Goal: Task Accomplishment & Management: Use online tool/utility

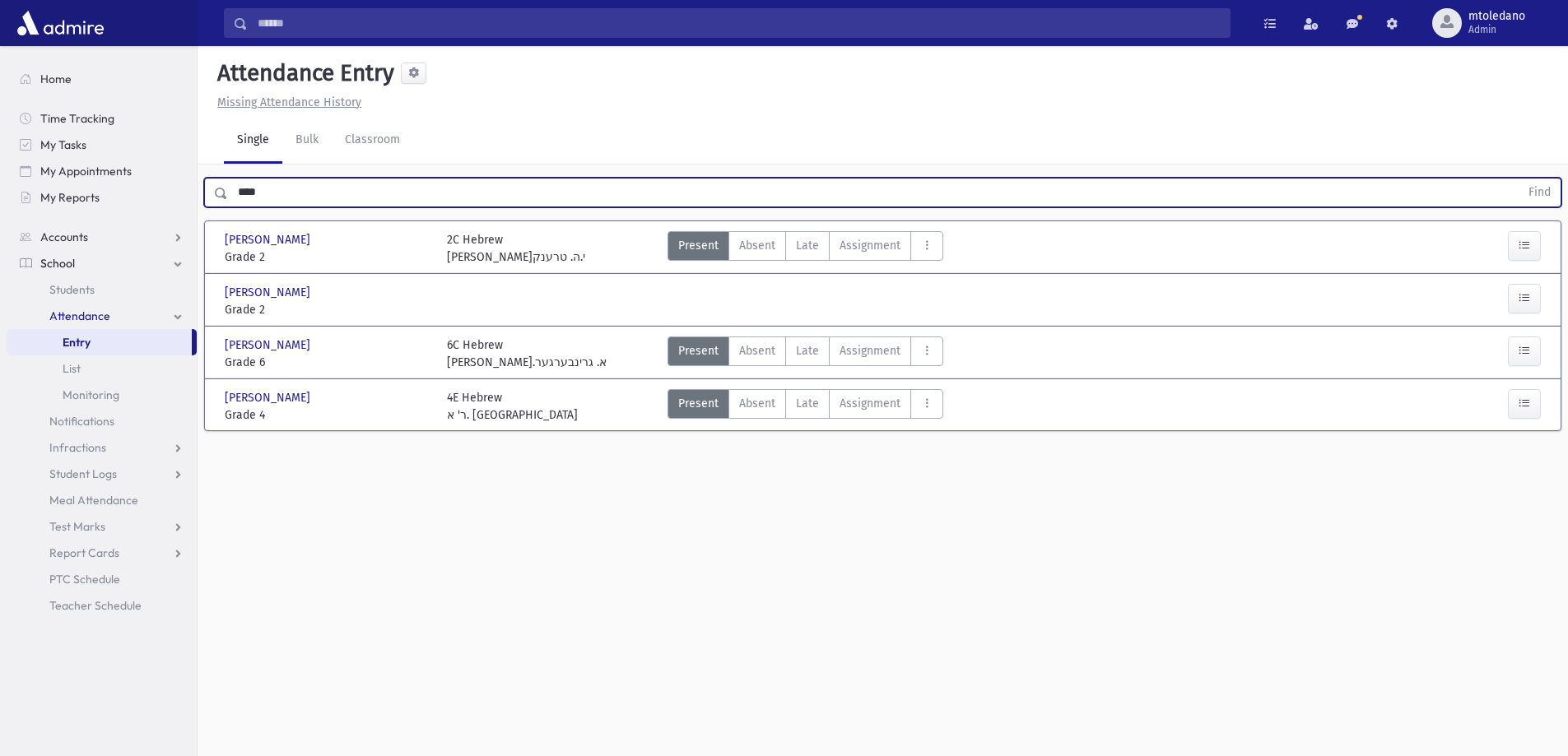
drag, startPoint x: 330, startPoint y: 197, endPoint x: -96, endPoint y: 188, distance: 426.1
click at [0, 188] on html "Search Results All Accounts Students" at bounding box center [784, 378] width 1568 height 756
click at [1519, 179] on button "Find" at bounding box center [1539, 192] width 42 height 28
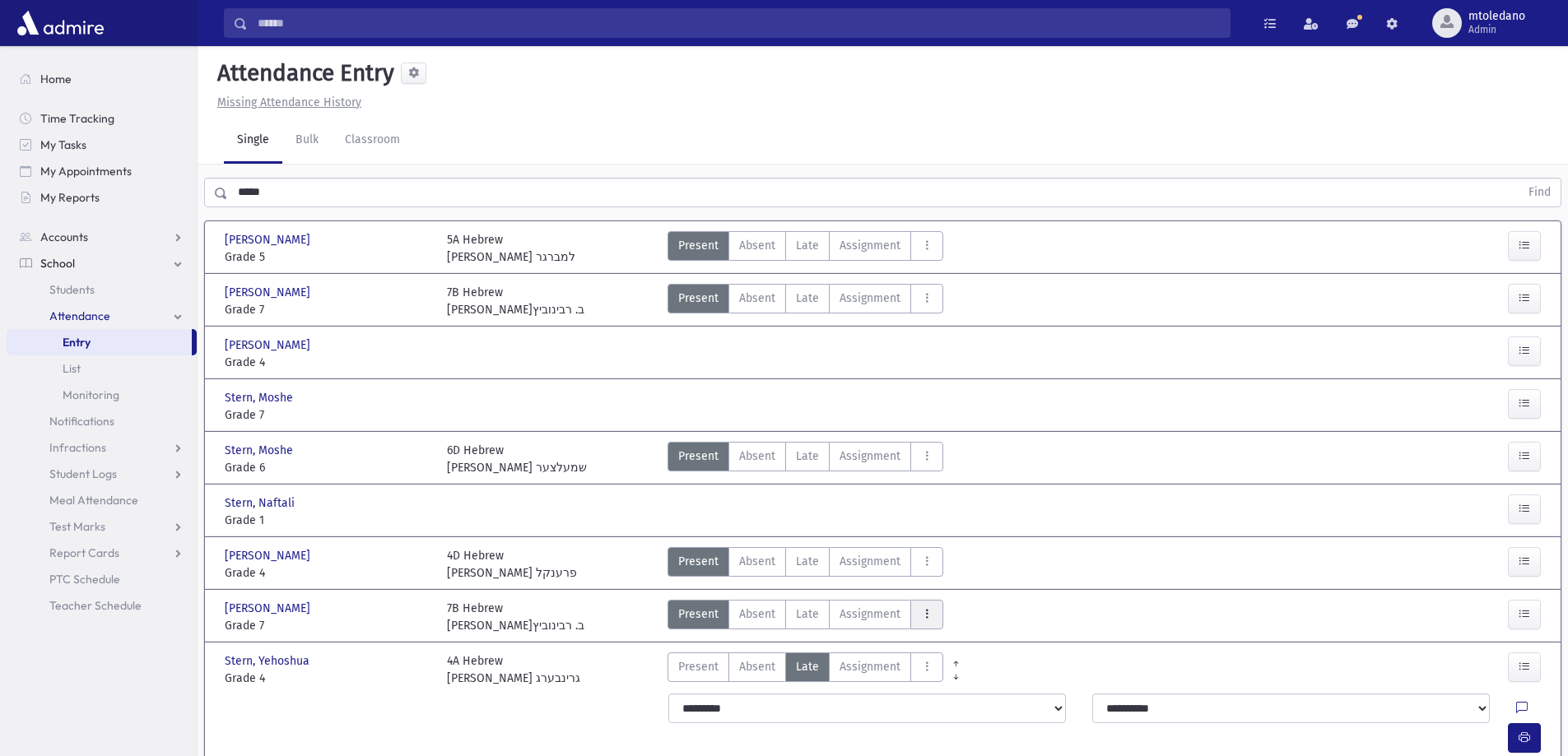
click at [917, 610] on button "AttTypes" at bounding box center [927, 615] width 33 height 30
click at [979, 380] on class"] "late to class late to class" at bounding box center [986, 392] width 152 height 30
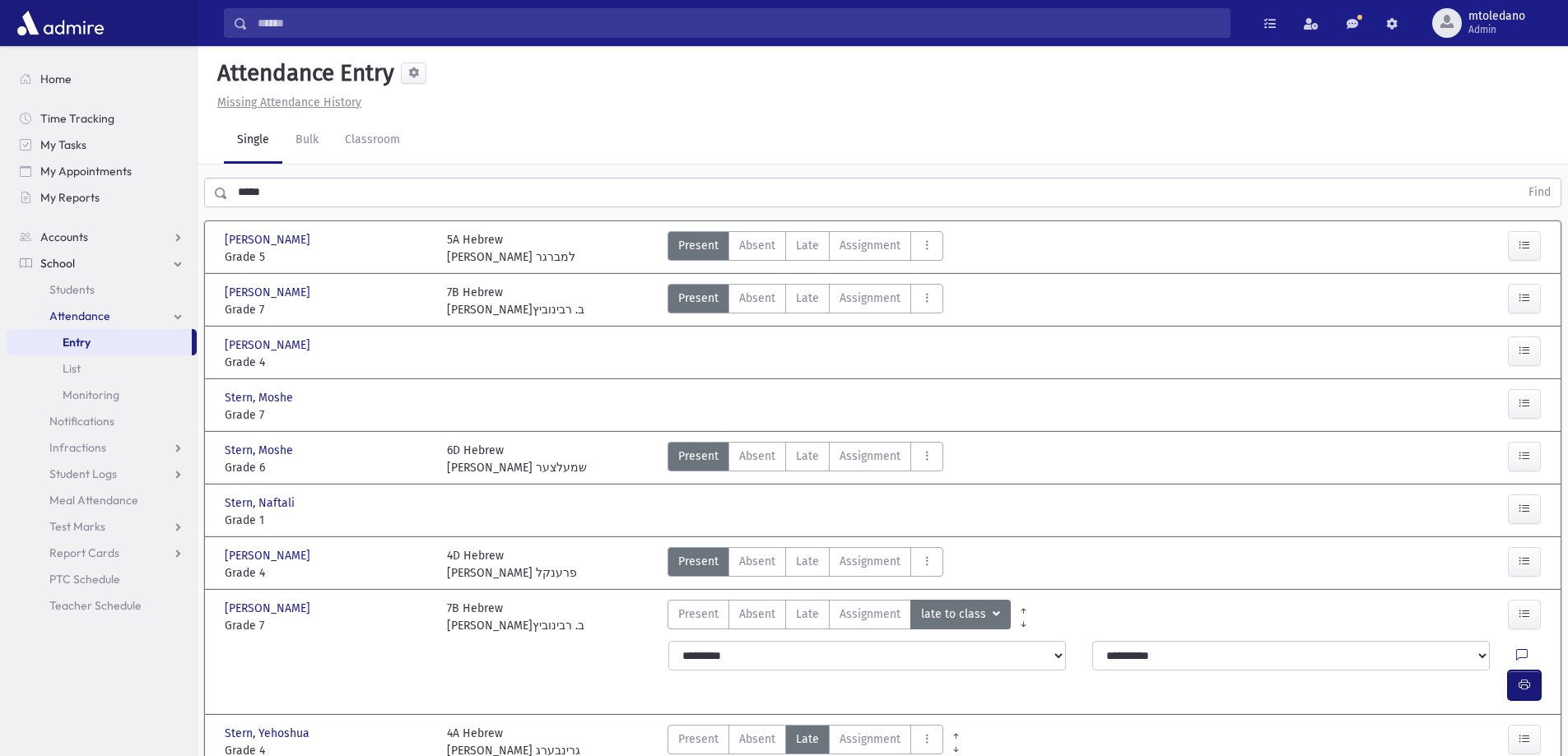
click at [1520, 678] on icon "button" at bounding box center [1524, 684] width 12 height 14
drag, startPoint x: 291, startPoint y: 192, endPoint x: -51, endPoint y: 182, distance: 342.1
click at [0, 182] on html "Search Results All Accounts Students" at bounding box center [784, 378] width 1568 height 756
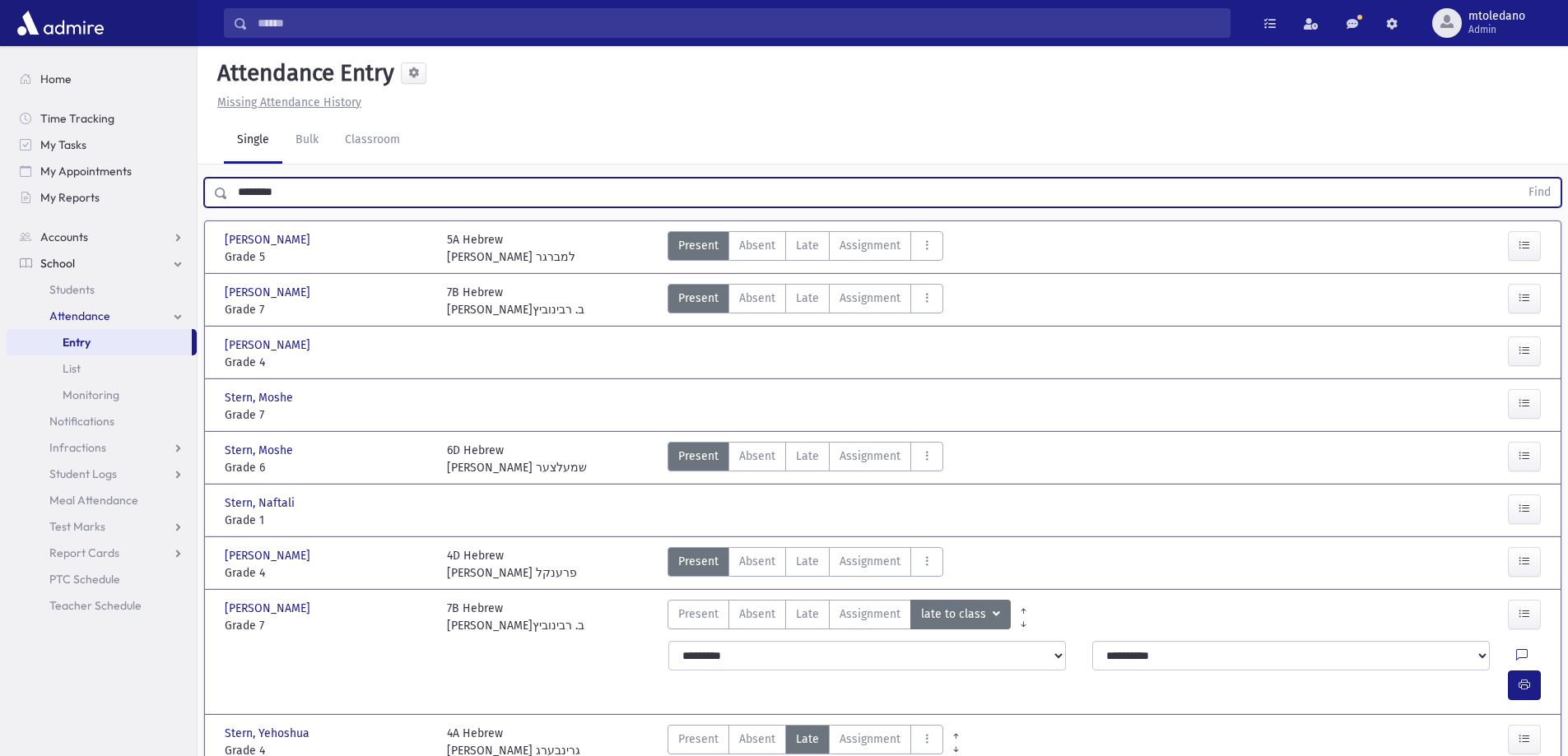
click at [1519, 179] on button "Find" at bounding box center [1539, 192] width 42 height 28
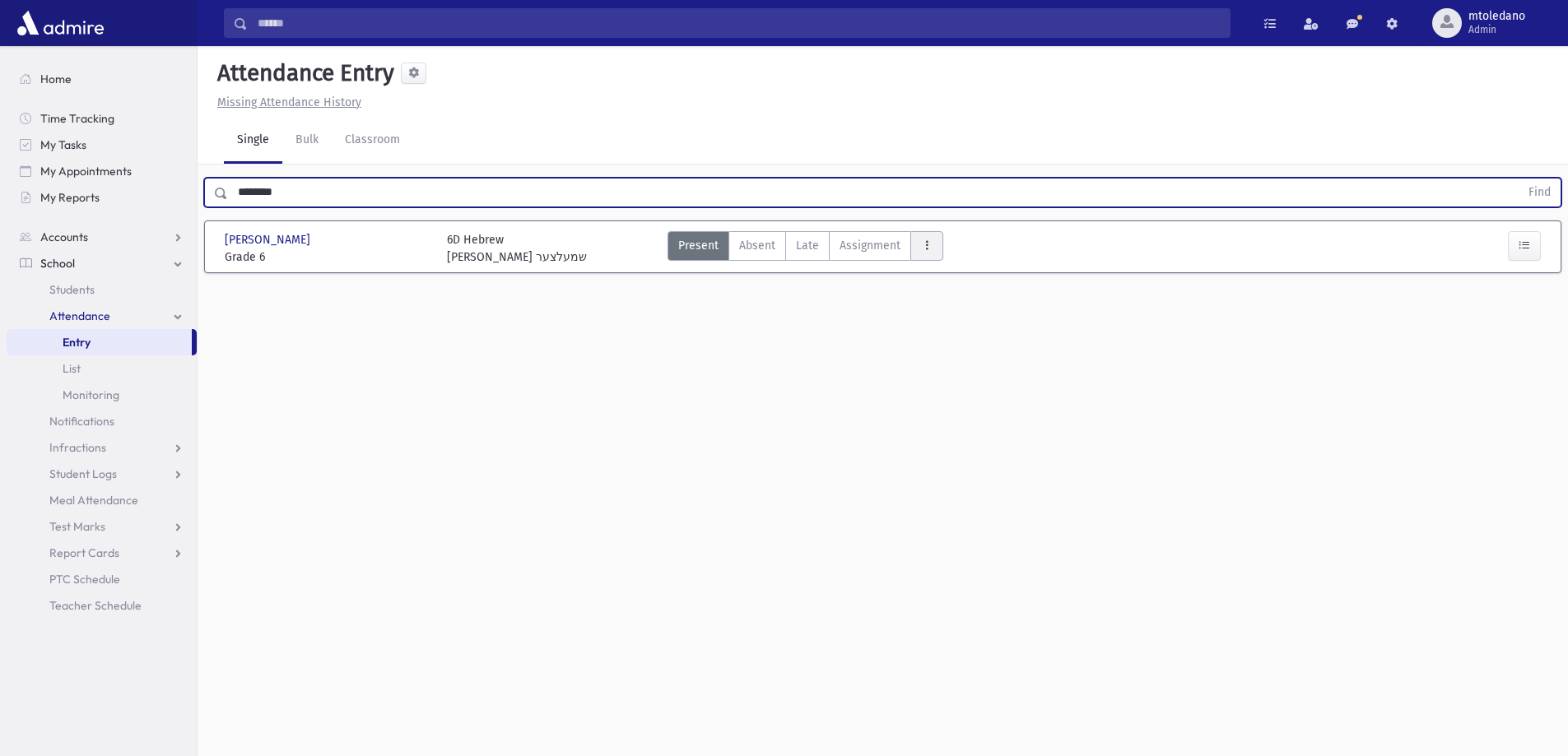
click at [933, 249] on button "AttTypes" at bounding box center [927, 246] width 33 height 30
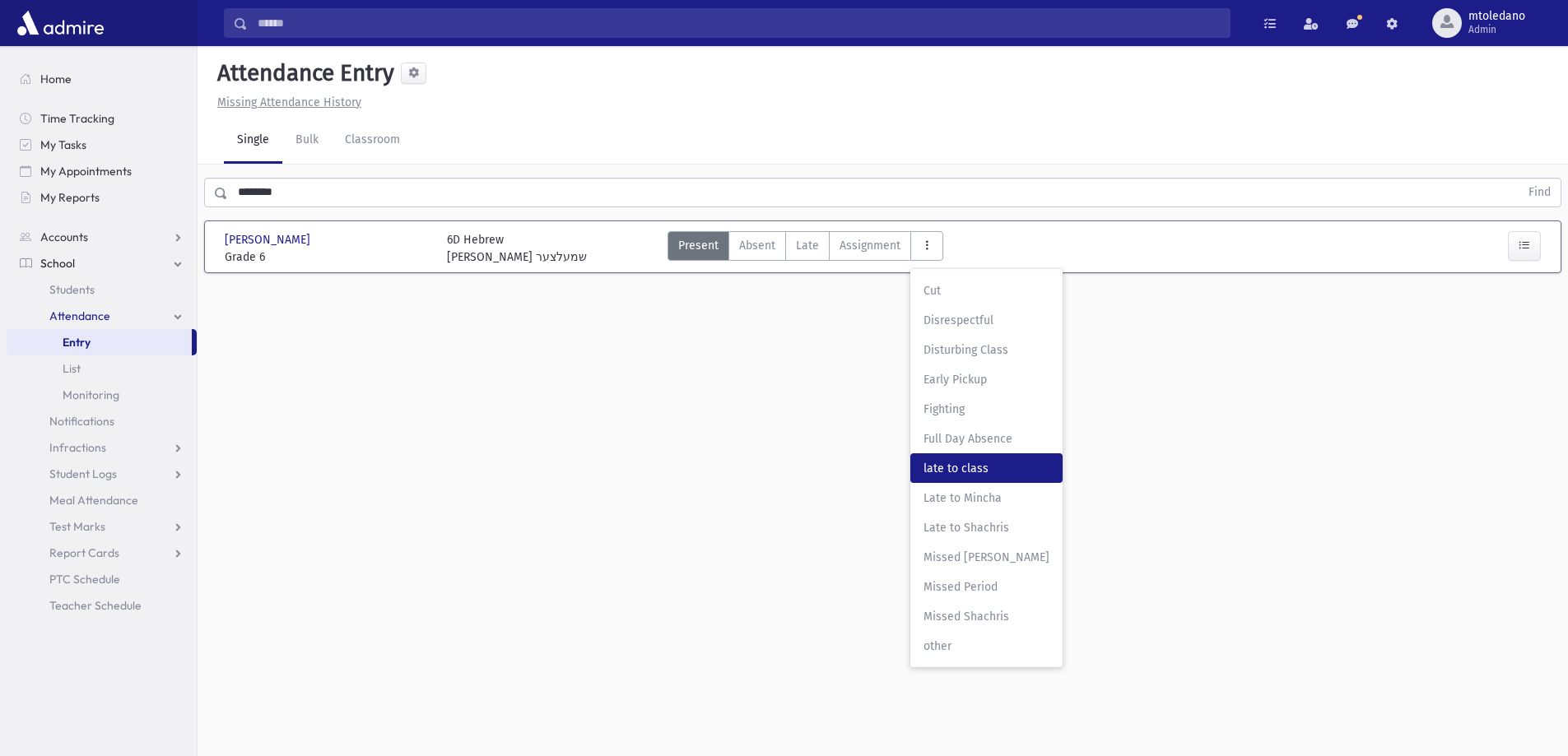
click at [998, 477] on class"] "late to class late to class" at bounding box center [986, 468] width 152 height 30
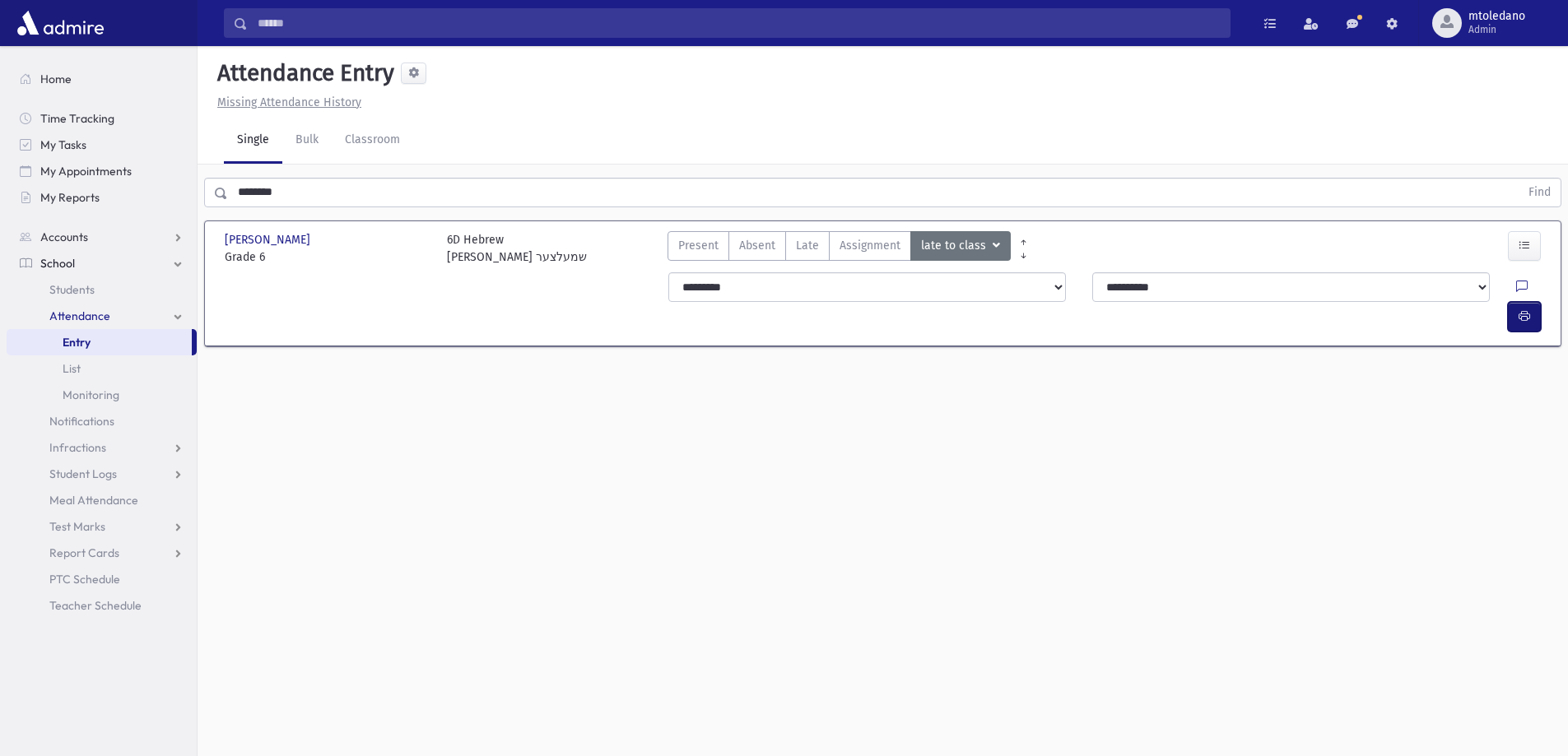
click at [1526, 309] on icon "button" at bounding box center [1524, 316] width 12 height 14
drag, startPoint x: 296, startPoint y: 197, endPoint x: -69, endPoint y: 132, distance: 370.7
click at [0, 132] on html "Search Results All Accounts Students" at bounding box center [784, 378] width 1568 height 756
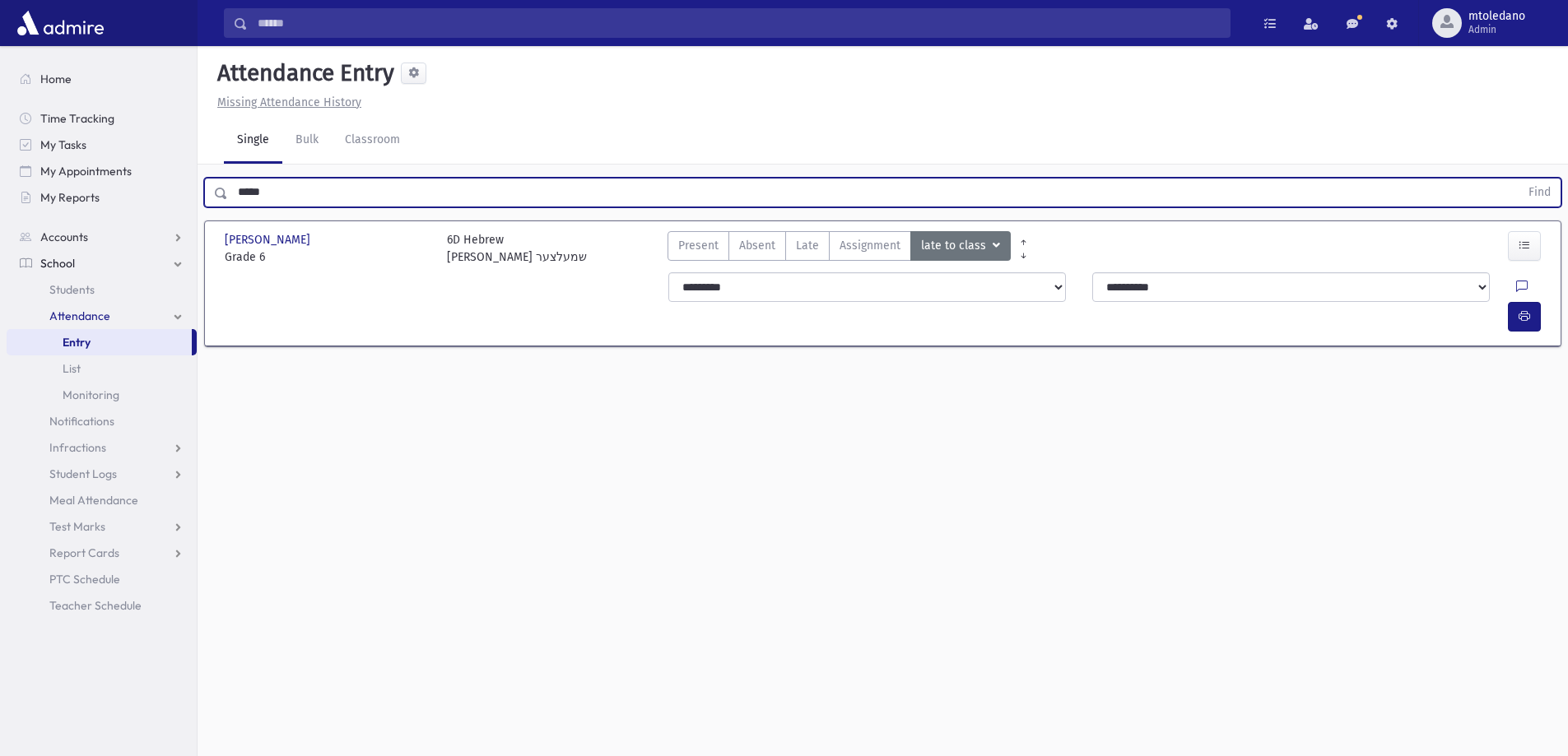
click at [1519, 179] on button "Find" at bounding box center [1539, 192] width 42 height 28
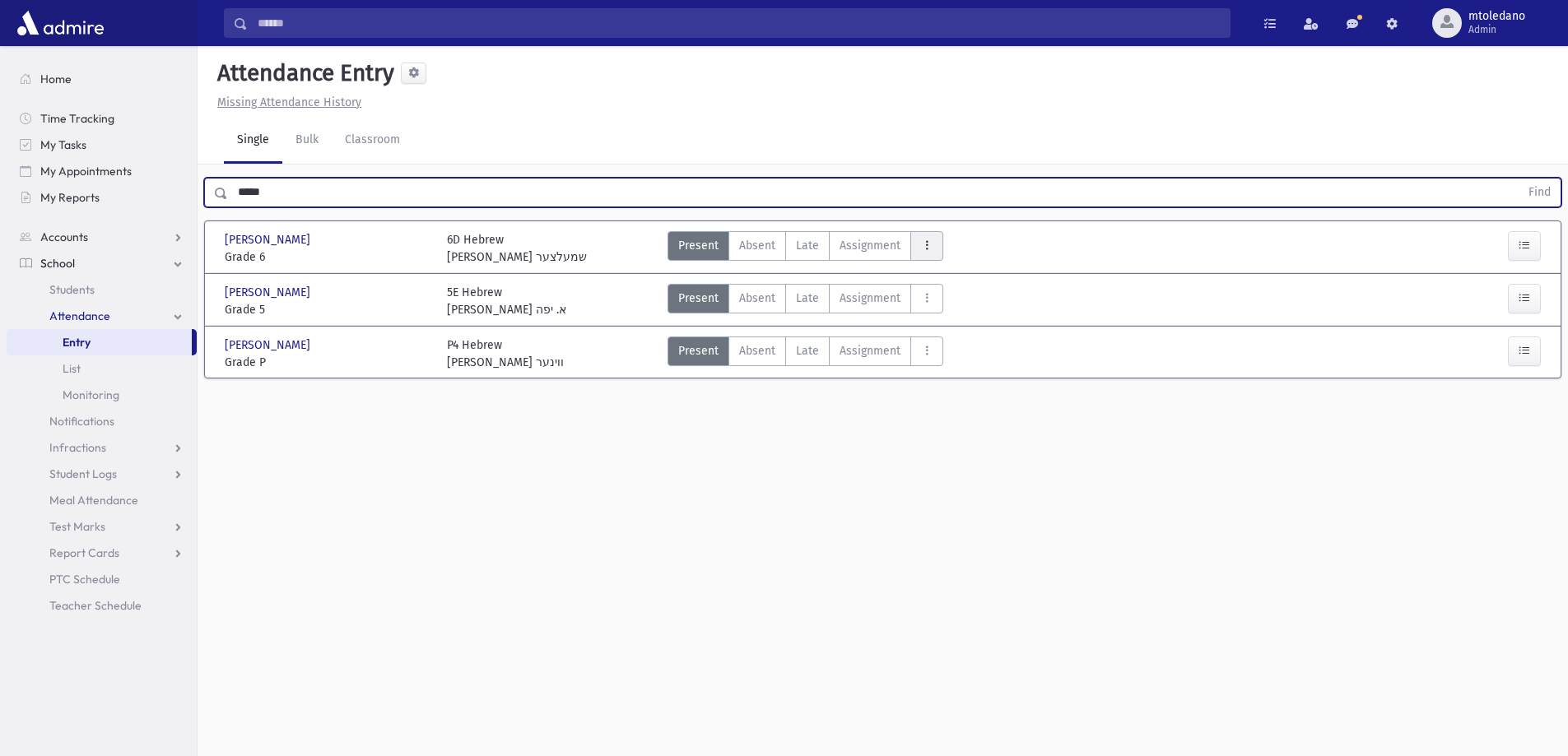
click at [931, 248] on button "AttTypes" at bounding box center [927, 246] width 33 height 30
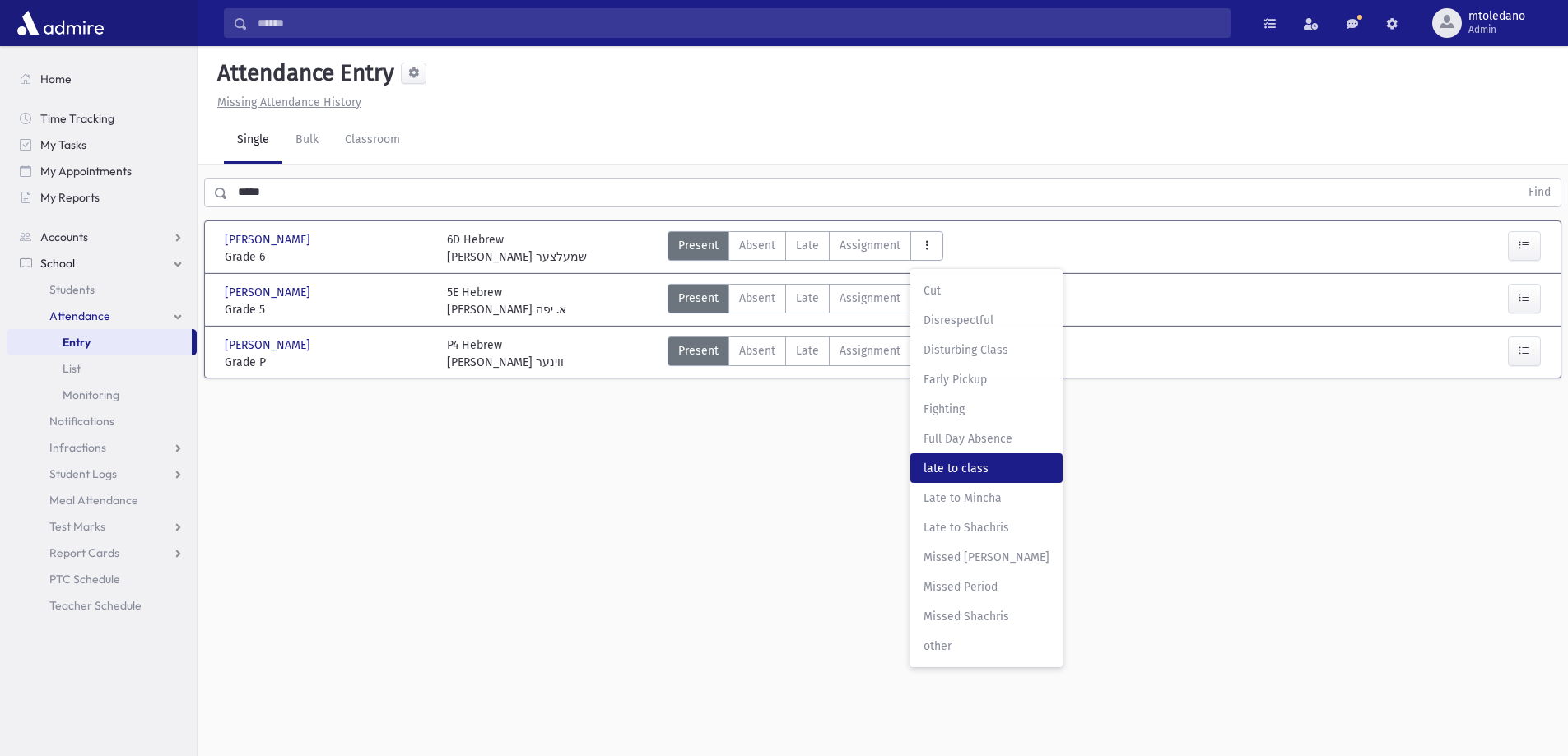
click at [975, 458] on class"] "late to class late to class" at bounding box center [986, 468] width 152 height 30
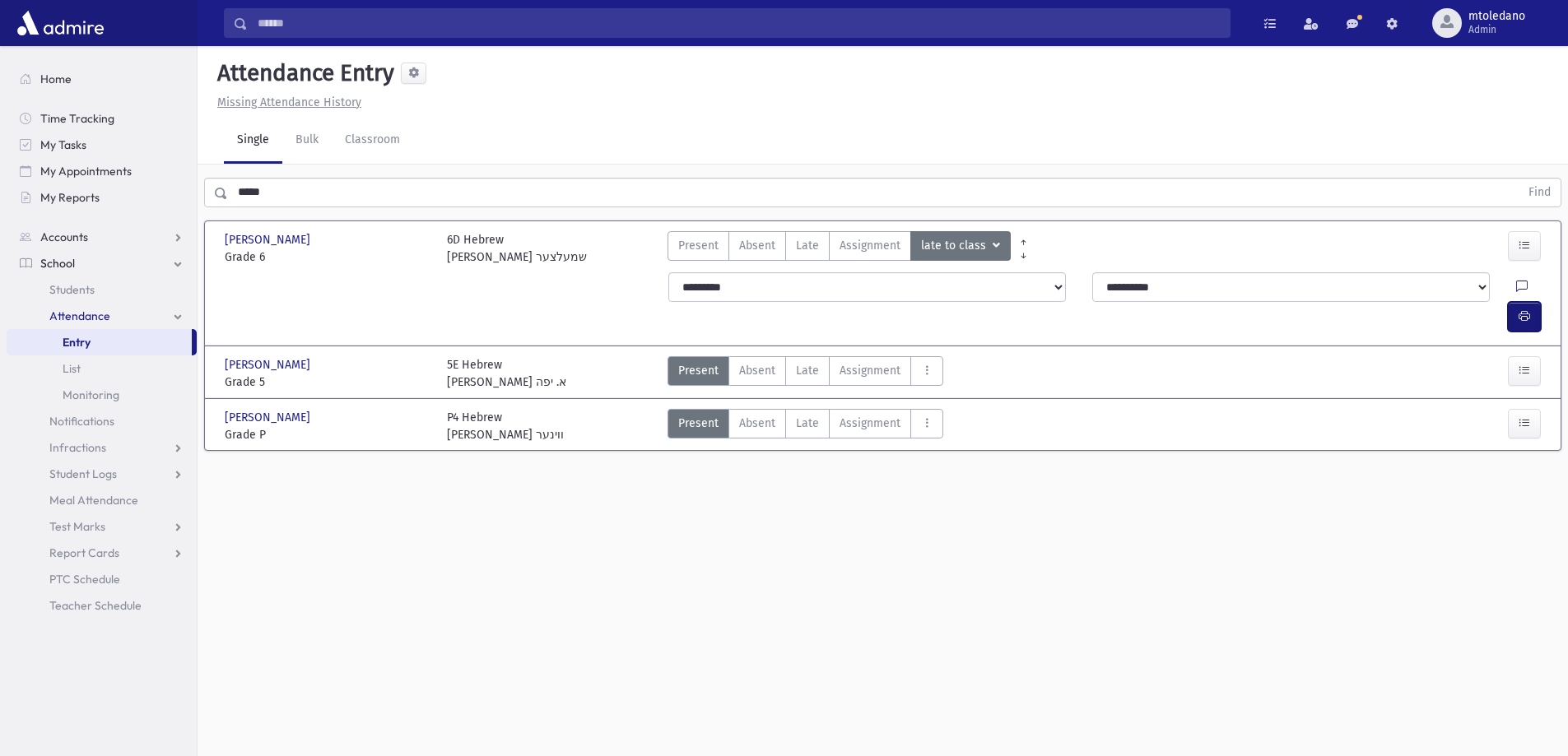
click at [1538, 302] on button "button" at bounding box center [1524, 317] width 33 height 30
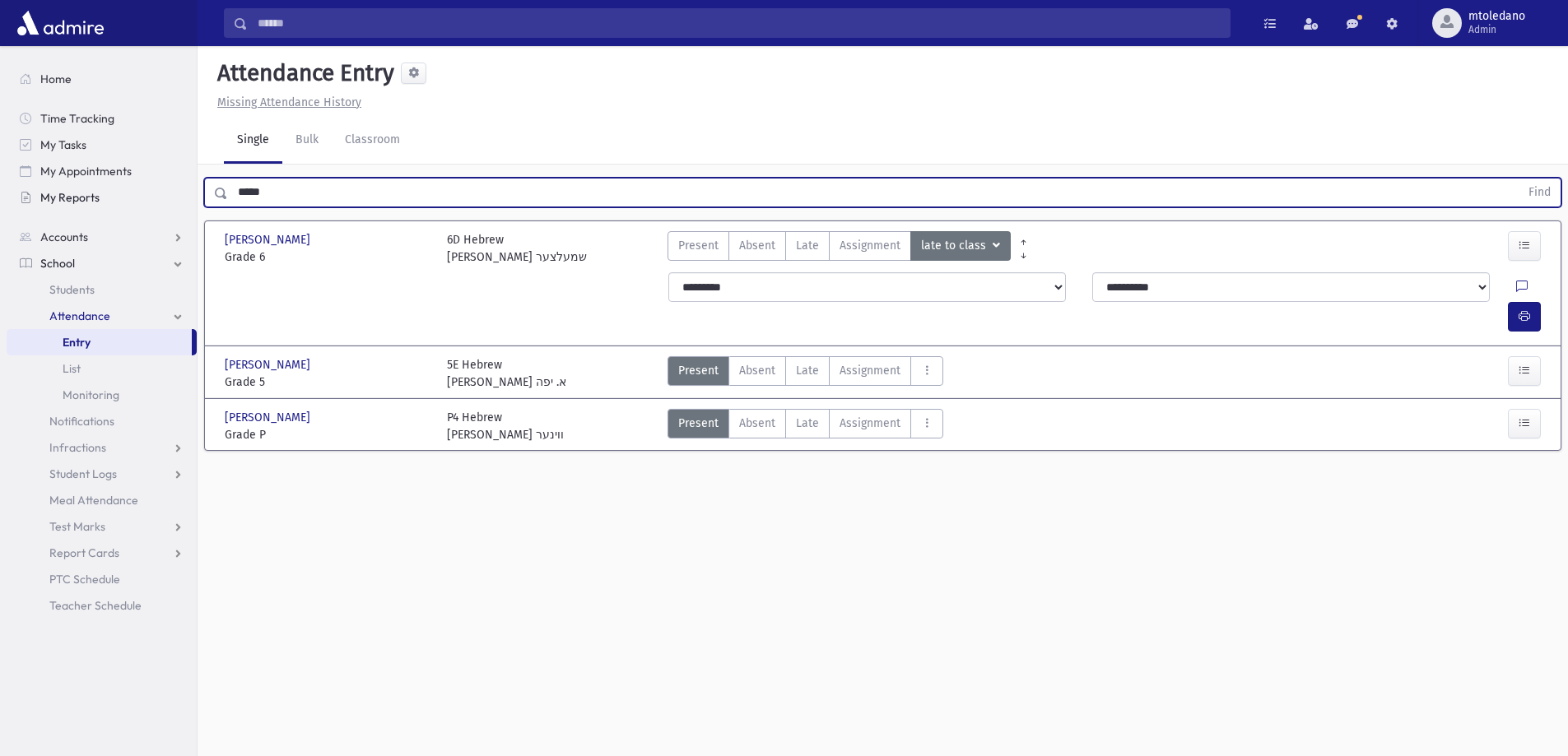
drag, startPoint x: 280, startPoint y: 197, endPoint x: 120, endPoint y: 196, distance: 160.0
click at [120, 196] on div "Search Results All Accounts" at bounding box center [784, 397] width 1568 height 793
click at [1519, 179] on button "Find" at bounding box center [1539, 192] width 42 height 28
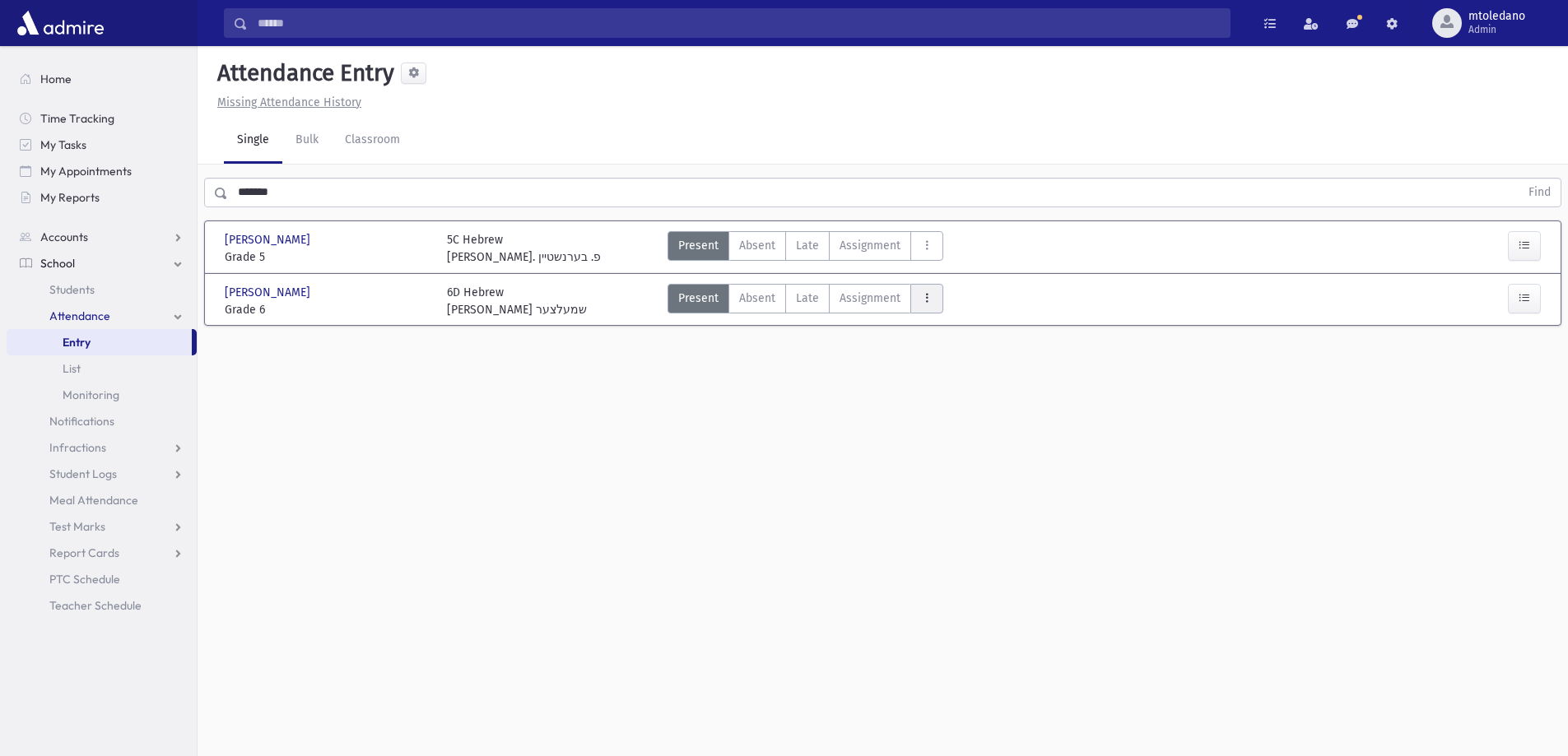
click at [922, 294] on icon "AttTypes" at bounding box center [927, 298] width 12 height 14
click at [961, 523] on span "late to class" at bounding box center [986, 521] width 126 height 17
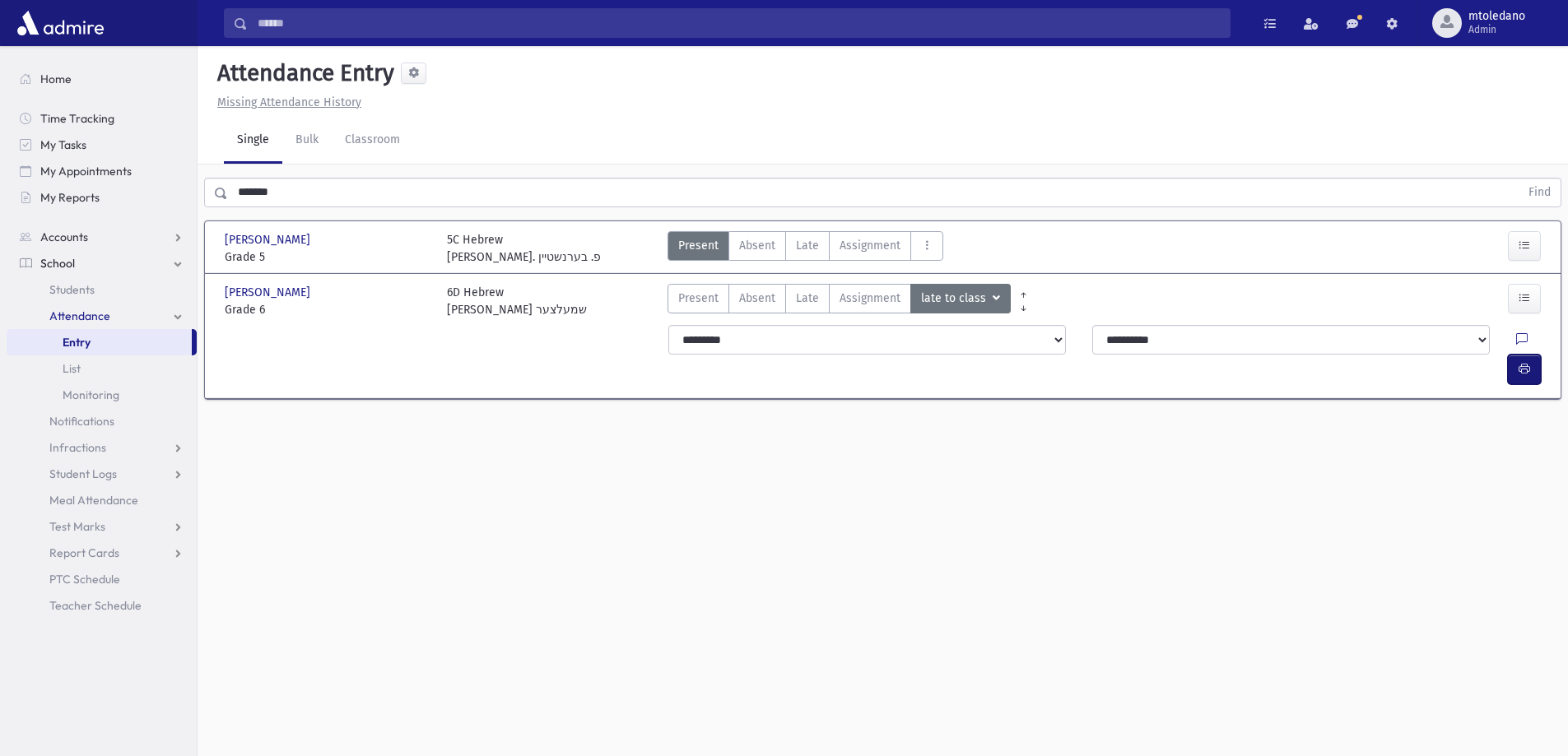
click at [1514, 355] on button "button" at bounding box center [1524, 369] width 33 height 30
drag, startPoint x: 314, startPoint y: 198, endPoint x: -30, endPoint y: 165, distance: 345.6
click at [0, 165] on html "Search Results All Accounts Students" at bounding box center [784, 378] width 1568 height 756
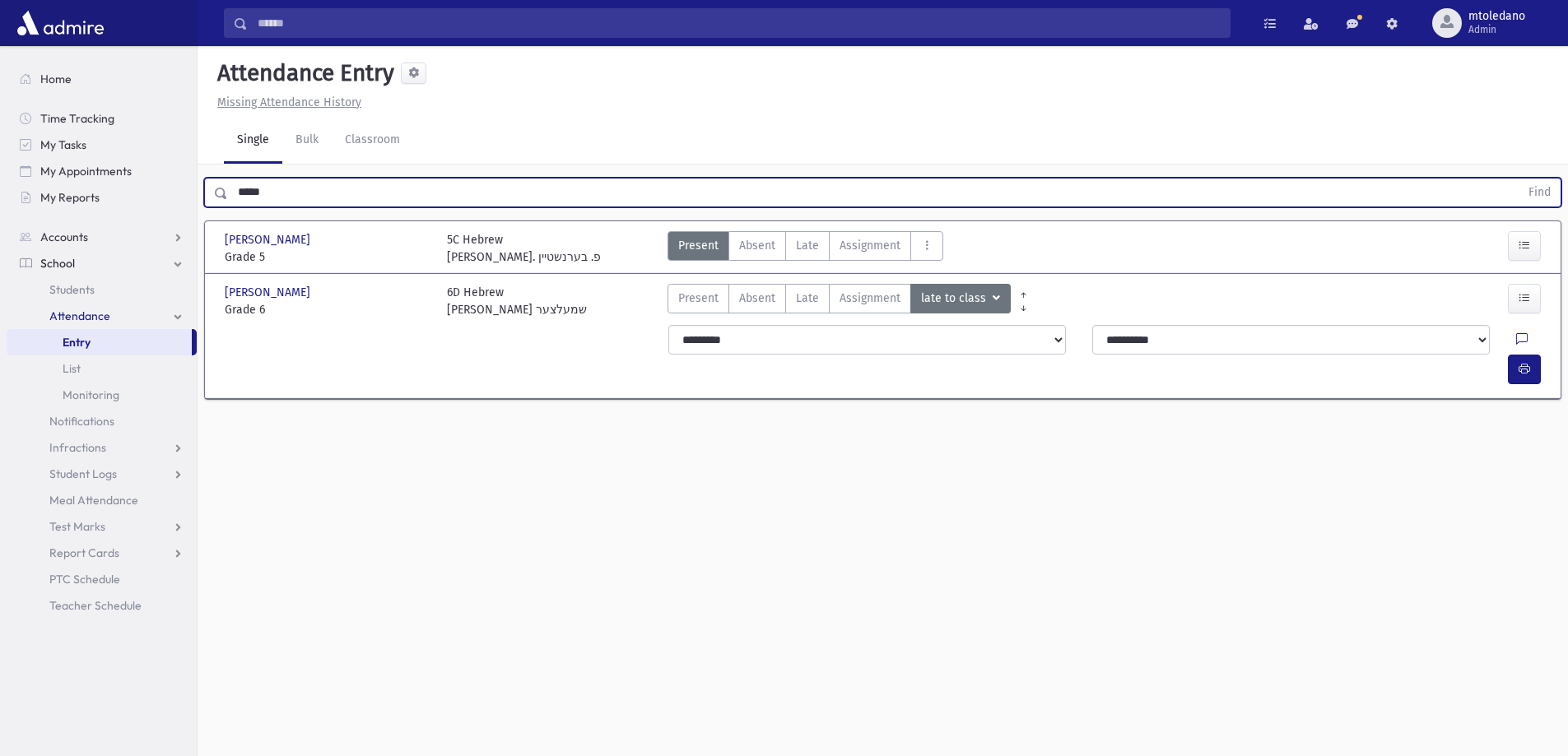
click at [1519, 179] on button "Find" at bounding box center [1539, 192] width 42 height 28
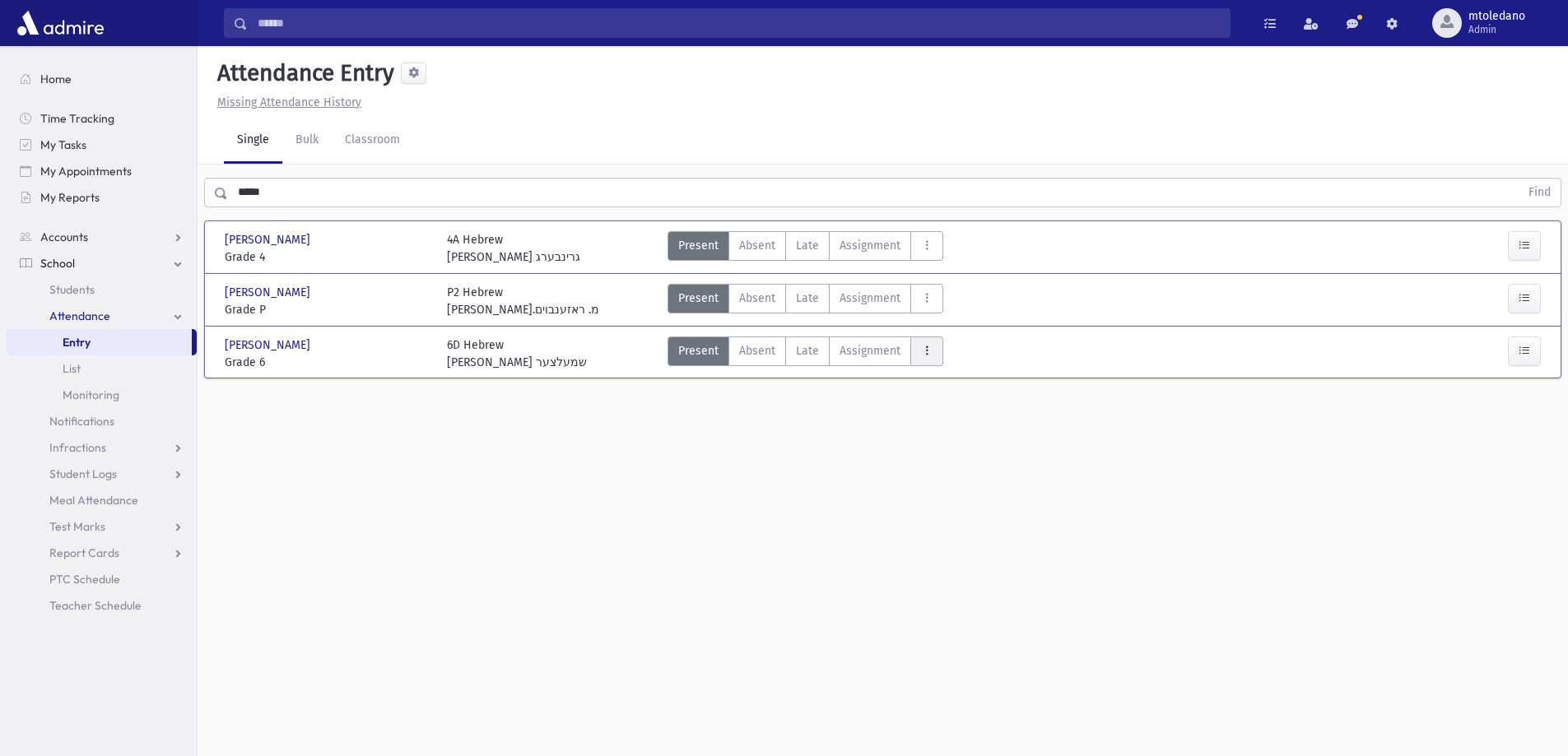
click at [921, 346] on icon "AttTypes" at bounding box center [927, 350] width 12 height 14
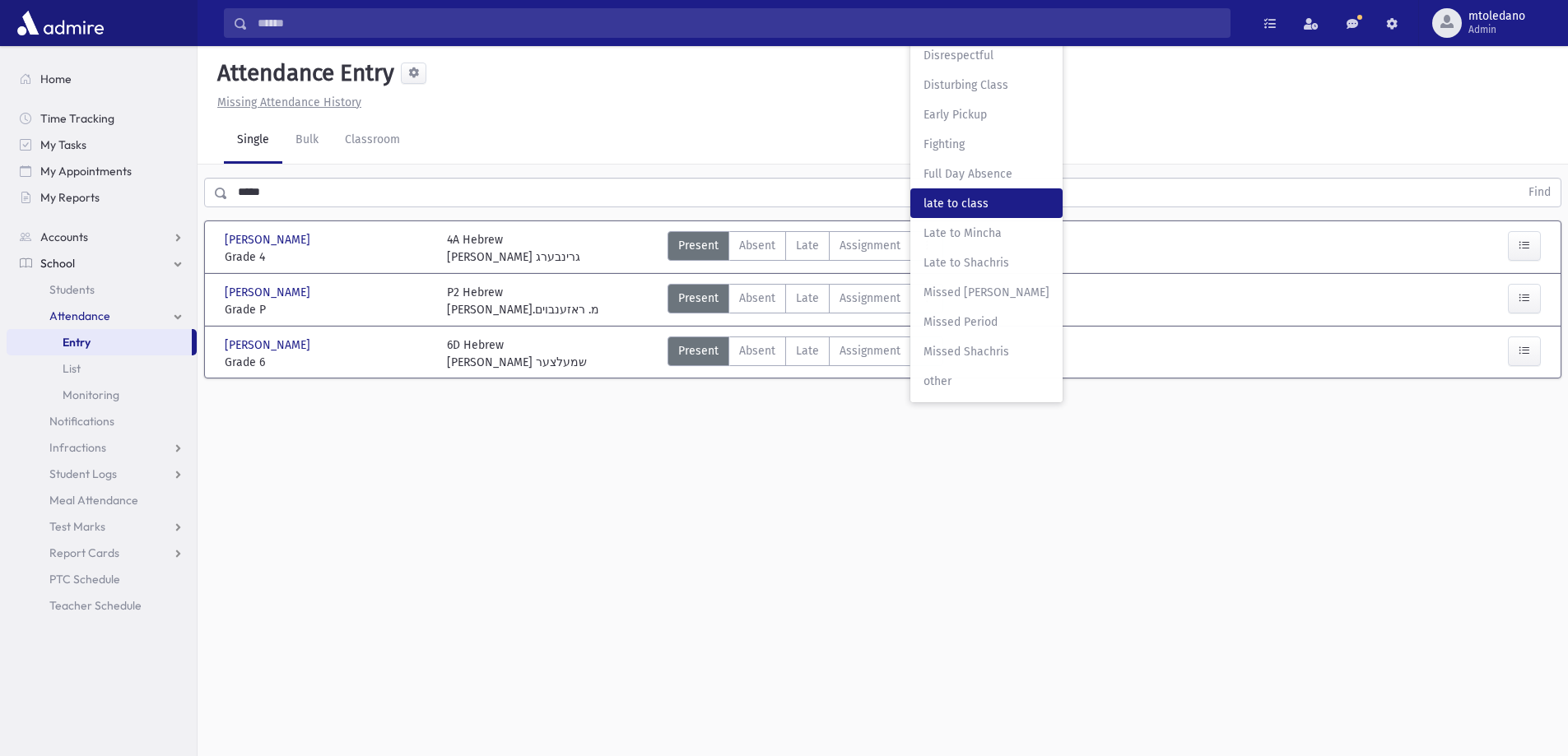
click at [989, 205] on span "late to class" at bounding box center [986, 203] width 126 height 17
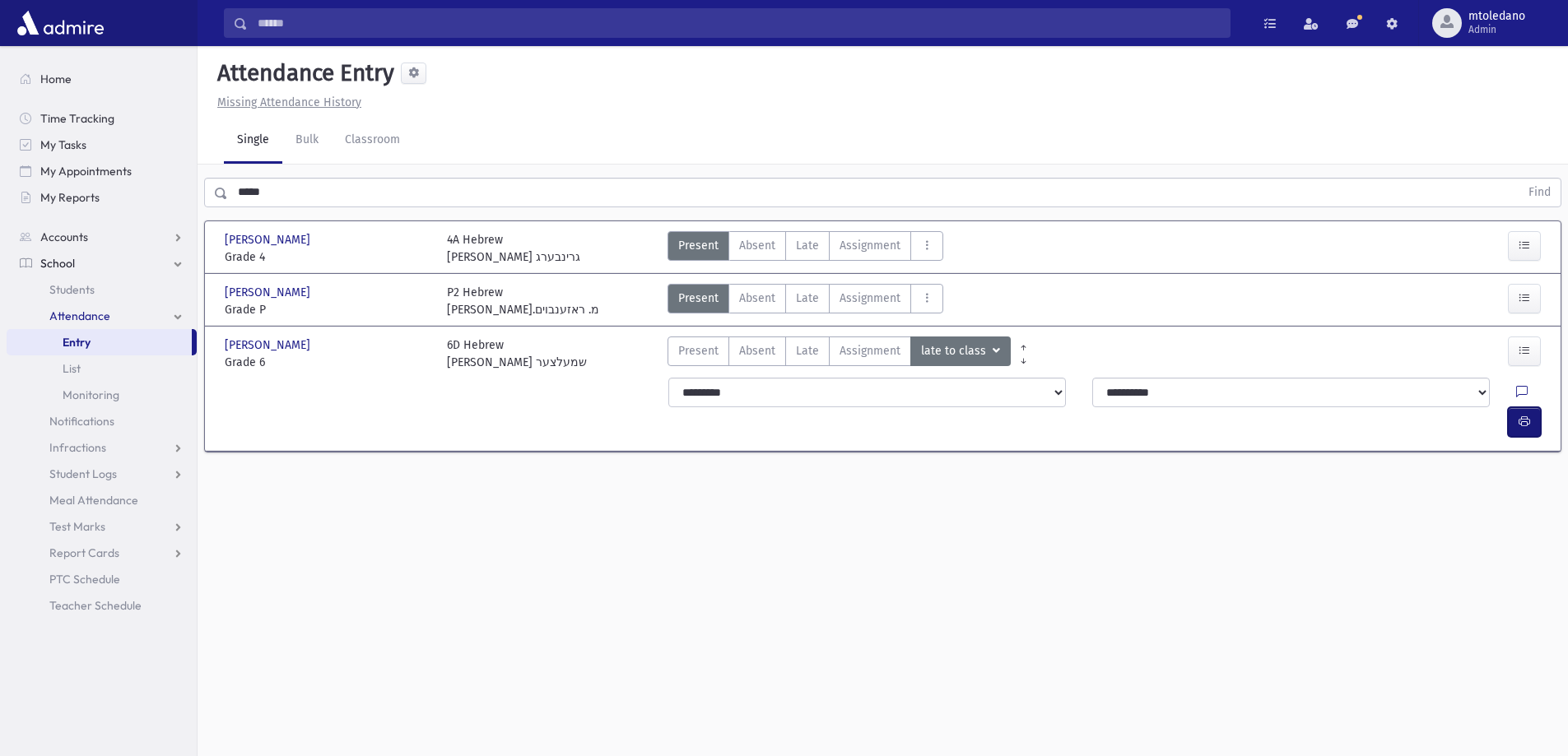
click at [1521, 415] on icon "button" at bounding box center [1524, 421] width 12 height 14
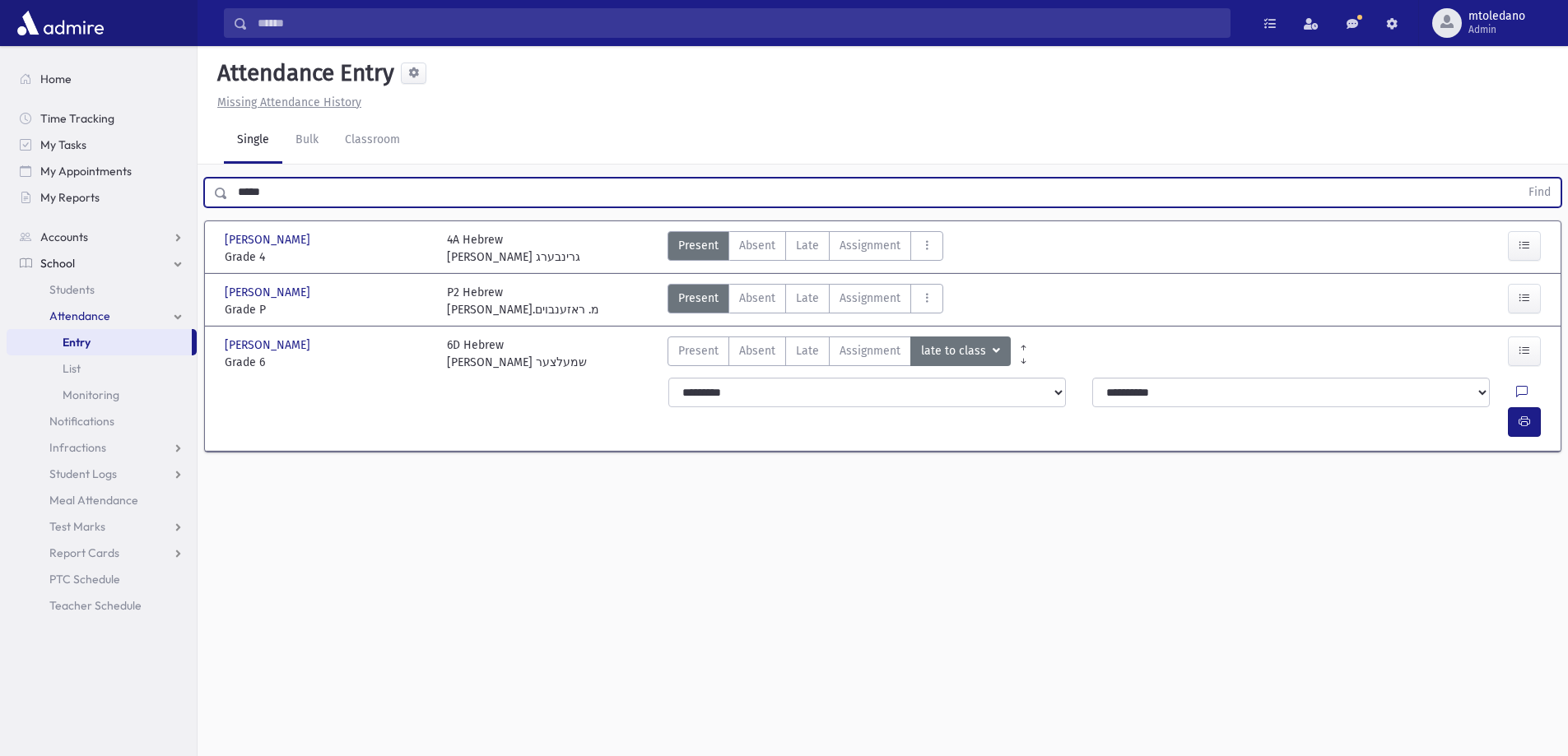
drag, startPoint x: 315, startPoint y: 197, endPoint x: 2, endPoint y: 225, distance: 314.2
click at [2, 225] on div "Search Results All Accounts" at bounding box center [784, 397] width 1568 height 793
click at [1519, 179] on button "Find" at bounding box center [1539, 192] width 42 height 28
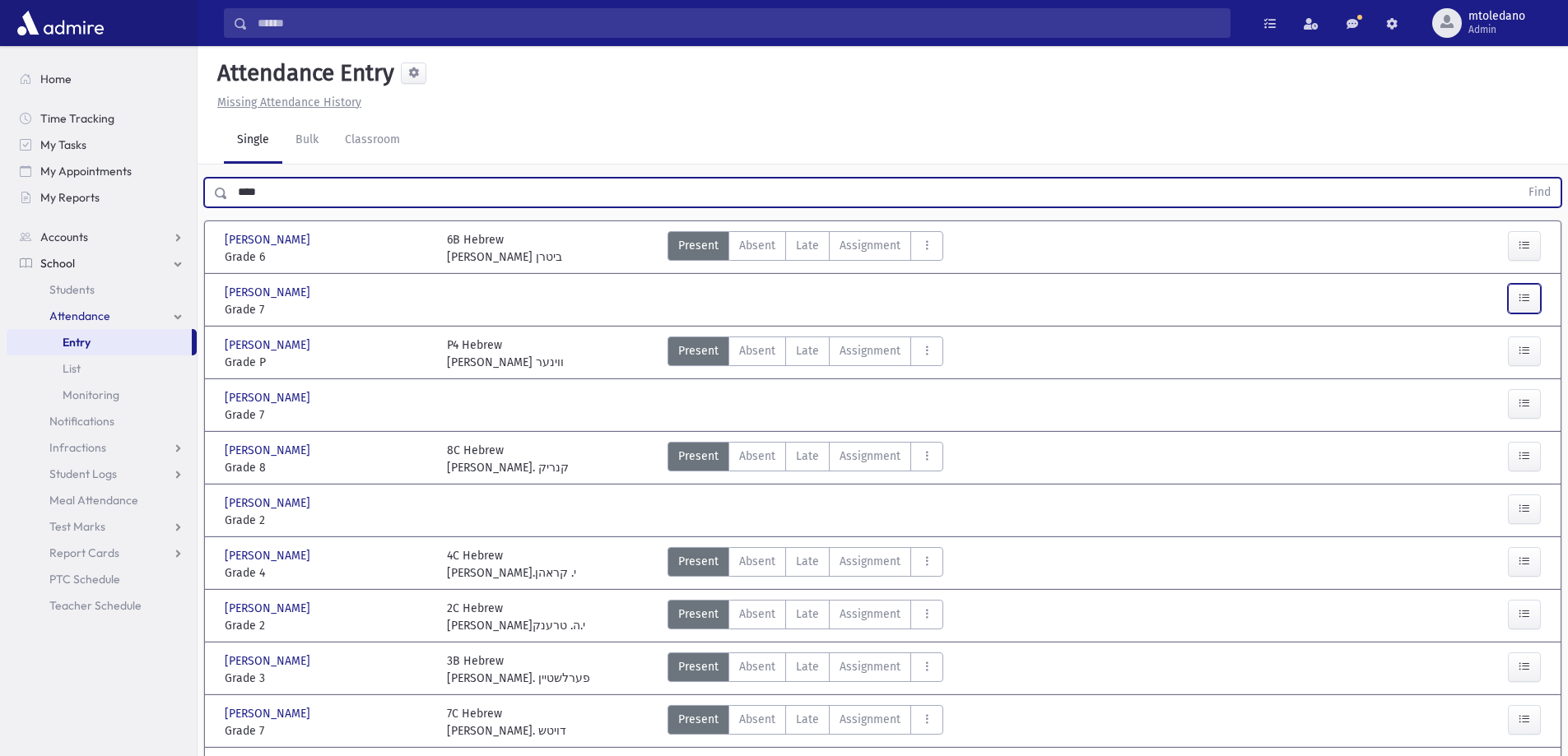
click at [1508, 300] on button "button" at bounding box center [1524, 299] width 33 height 30
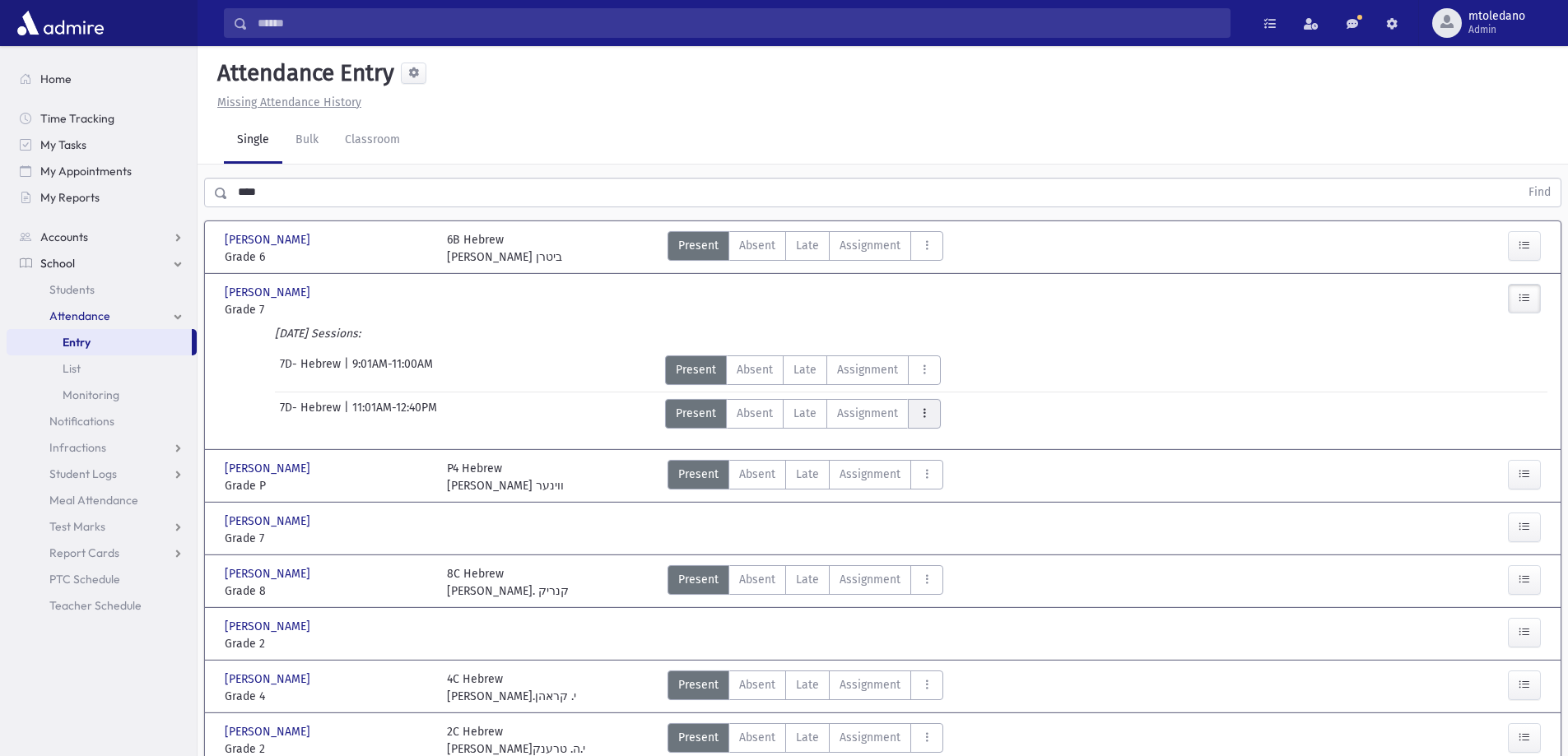
click at [923, 416] on icon "AttTypes" at bounding box center [924, 413] width 12 height 14
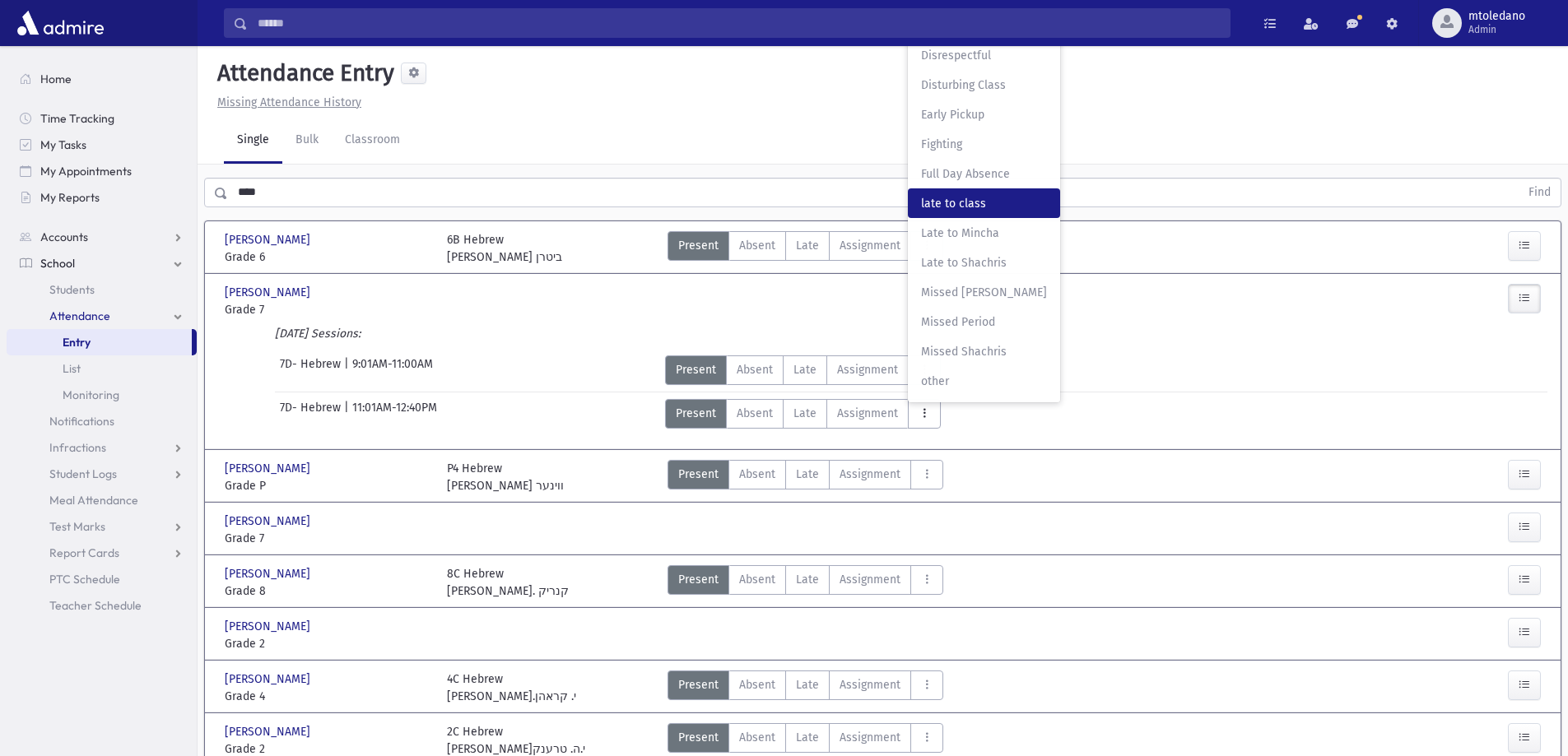
click at [982, 207] on span "late to class" at bounding box center [984, 203] width 126 height 17
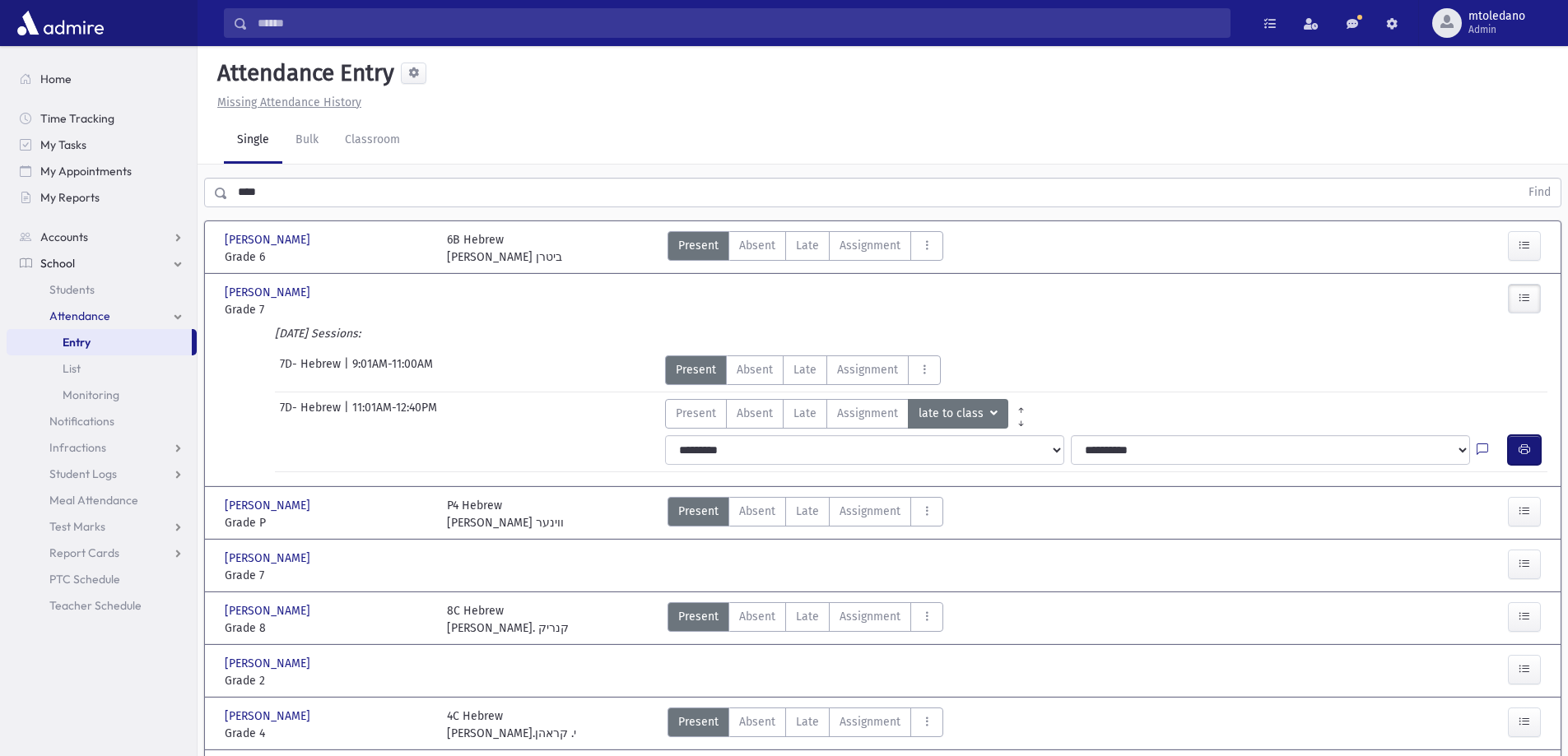
click at [1524, 448] on icon "button" at bounding box center [1524, 449] width 12 height 14
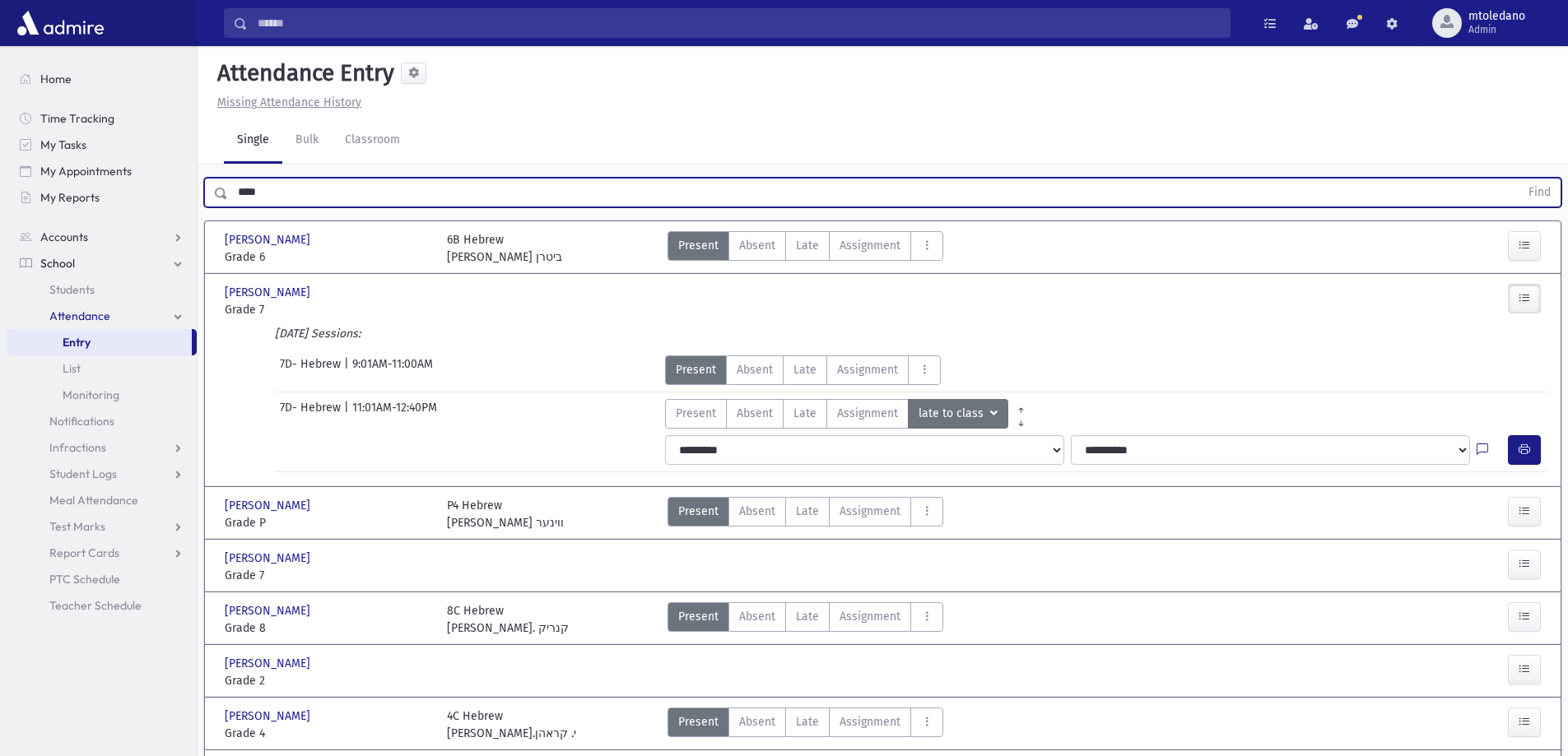
drag, startPoint x: 305, startPoint y: 185, endPoint x: -107, endPoint y: 146, distance: 413.8
click at [0, 146] on html "Search Results All Accounts Students" at bounding box center [784, 378] width 1568 height 756
click at [1519, 179] on button "Find" at bounding box center [1539, 192] width 42 height 28
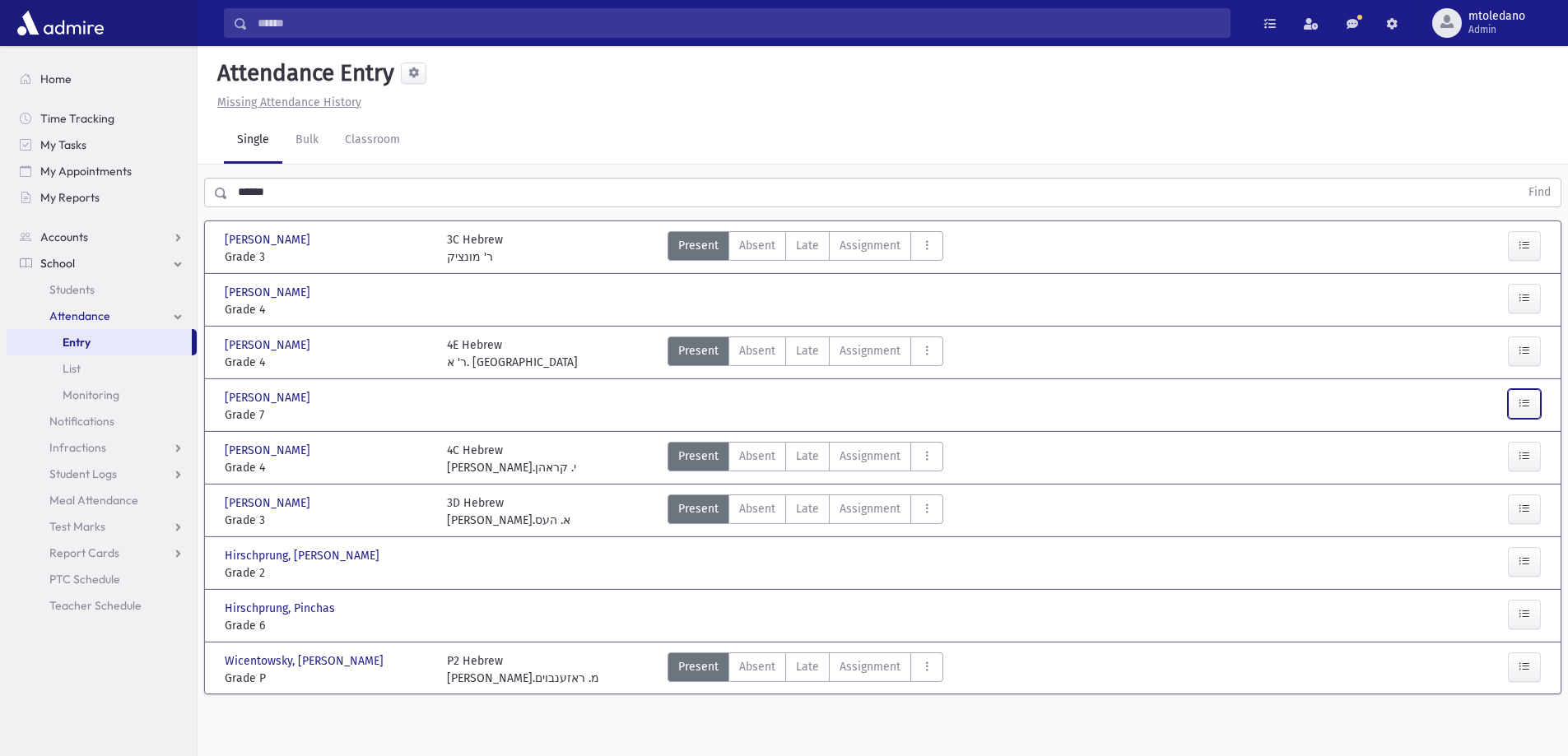
click at [1524, 405] on icon "button" at bounding box center [1524, 403] width 12 height 14
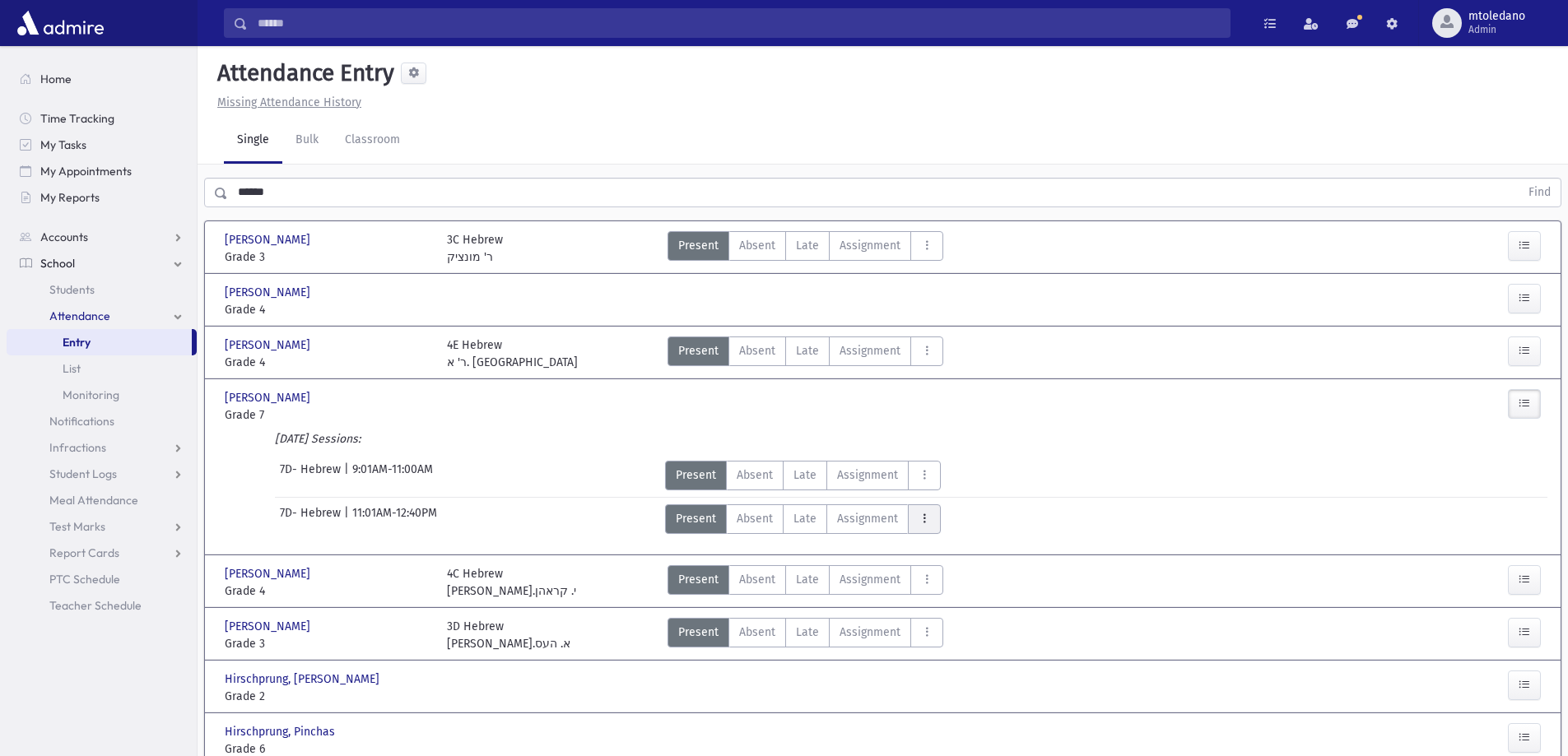
click at [925, 522] on icon "AttTypes" at bounding box center [924, 518] width 12 height 14
click at [955, 290] on span "late to class" at bounding box center [984, 297] width 126 height 17
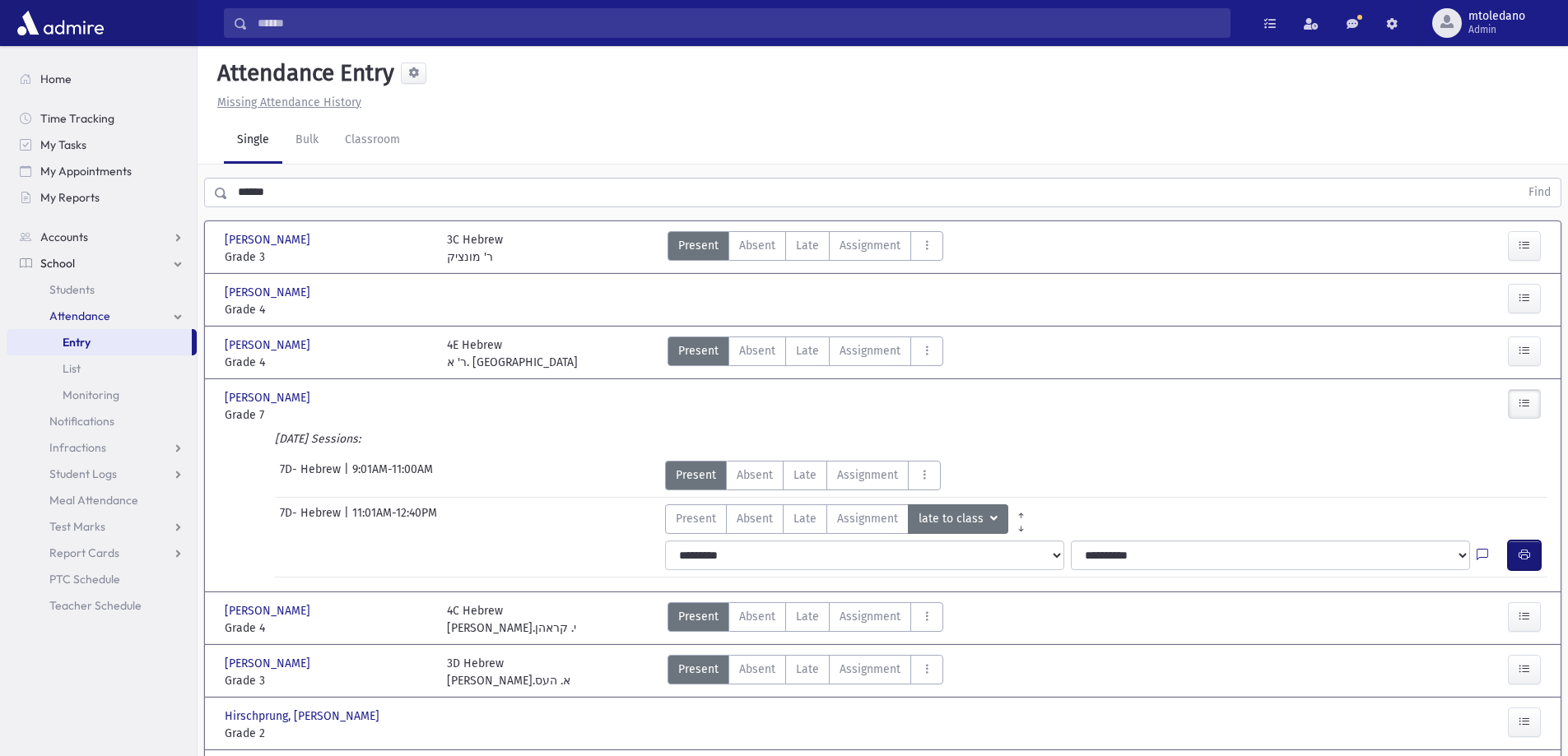
click at [1514, 545] on button "button" at bounding box center [1524, 555] width 33 height 30
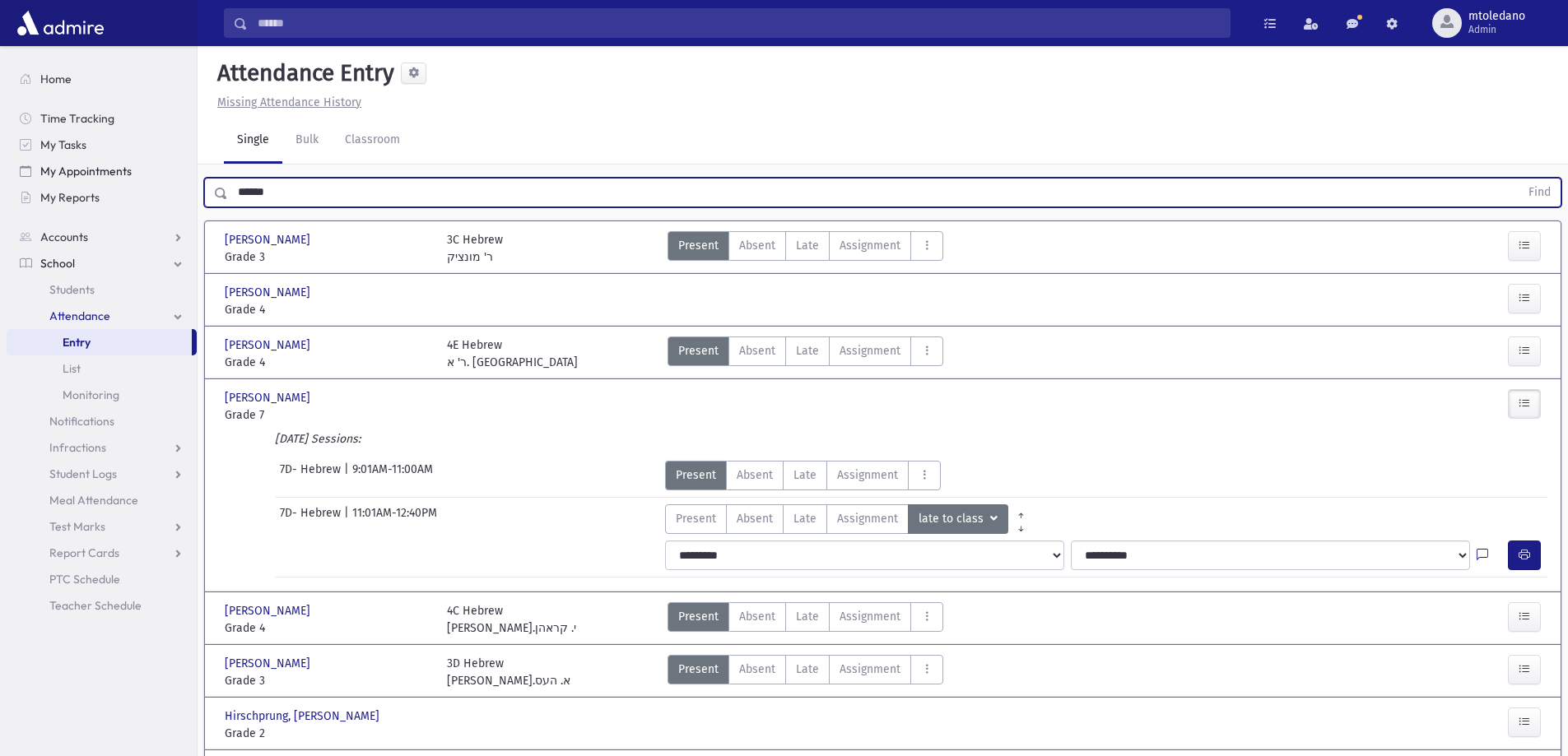
drag, startPoint x: 314, startPoint y: 196, endPoint x: 60, endPoint y: 177, distance: 254.7
click at [60, 177] on div "Search Results All Accounts" at bounding box center [784, 457] width 1568 height 915
click at [1519, 179] on button "Find" at bounding box center [1539, 192] width 42 height 28
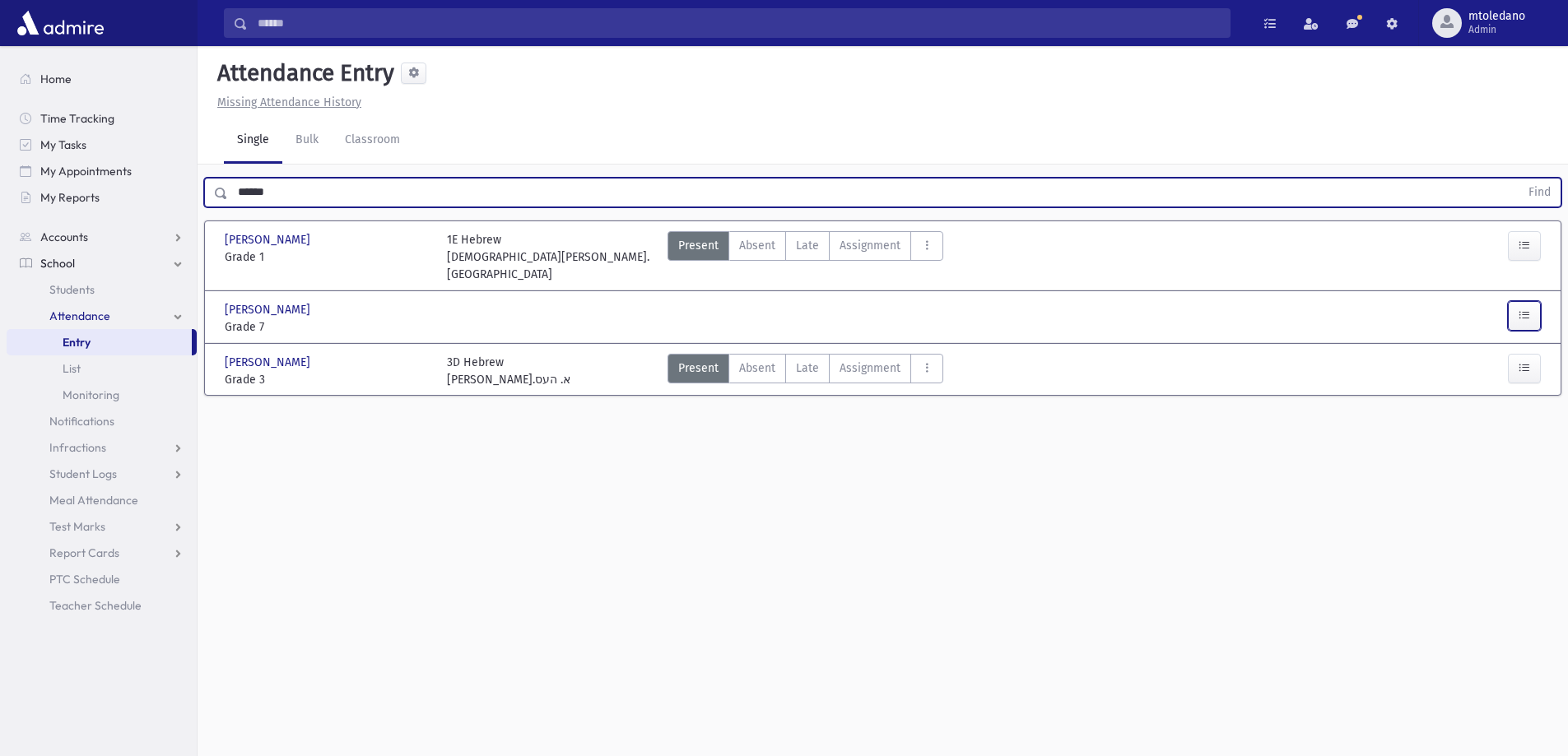
click at [1540, 301] on button "button" at bounding box center [1524, 316] width 33 height 30
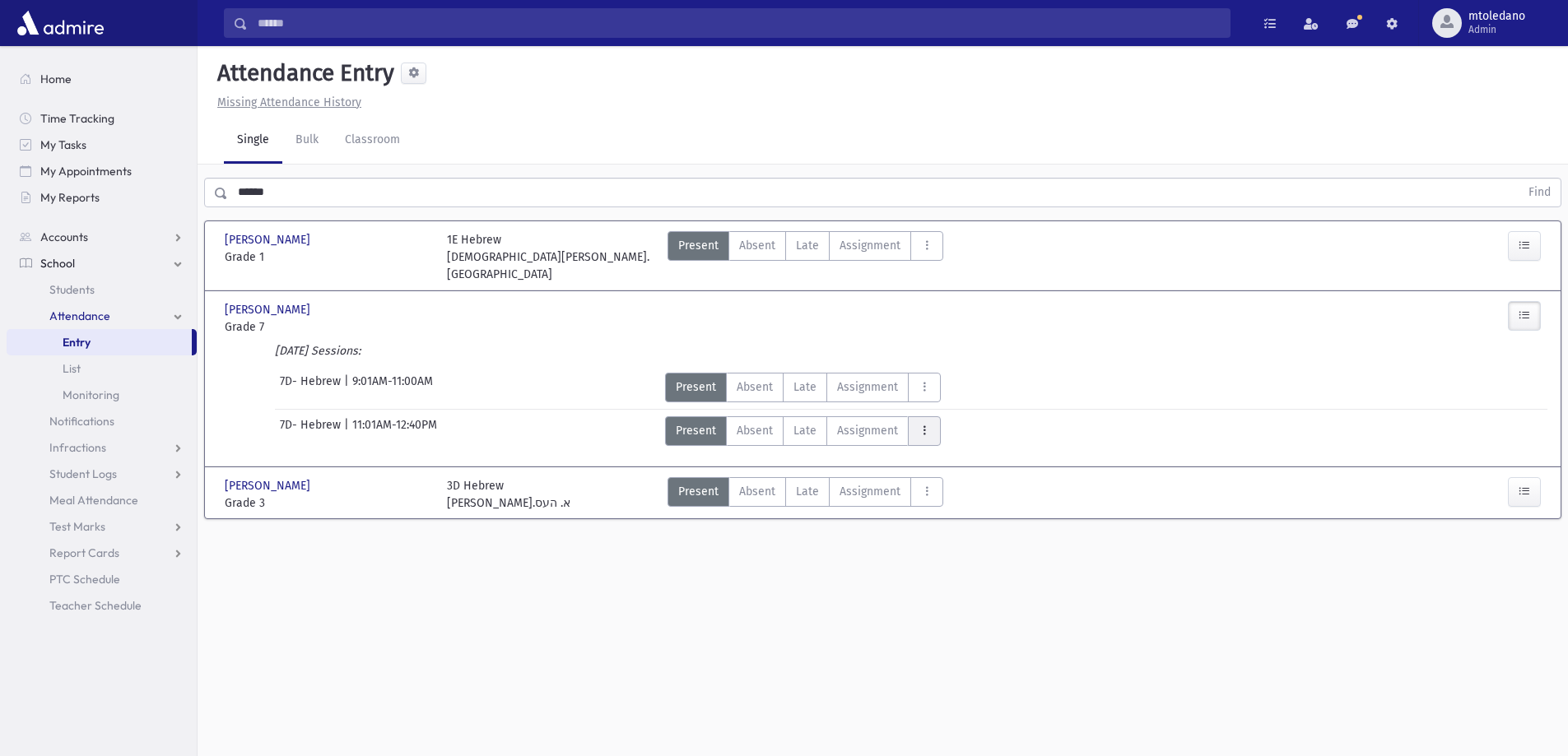
click at [922, 424] on icon "AttTypes" at bounding box center [924, 430] width 12 height 14
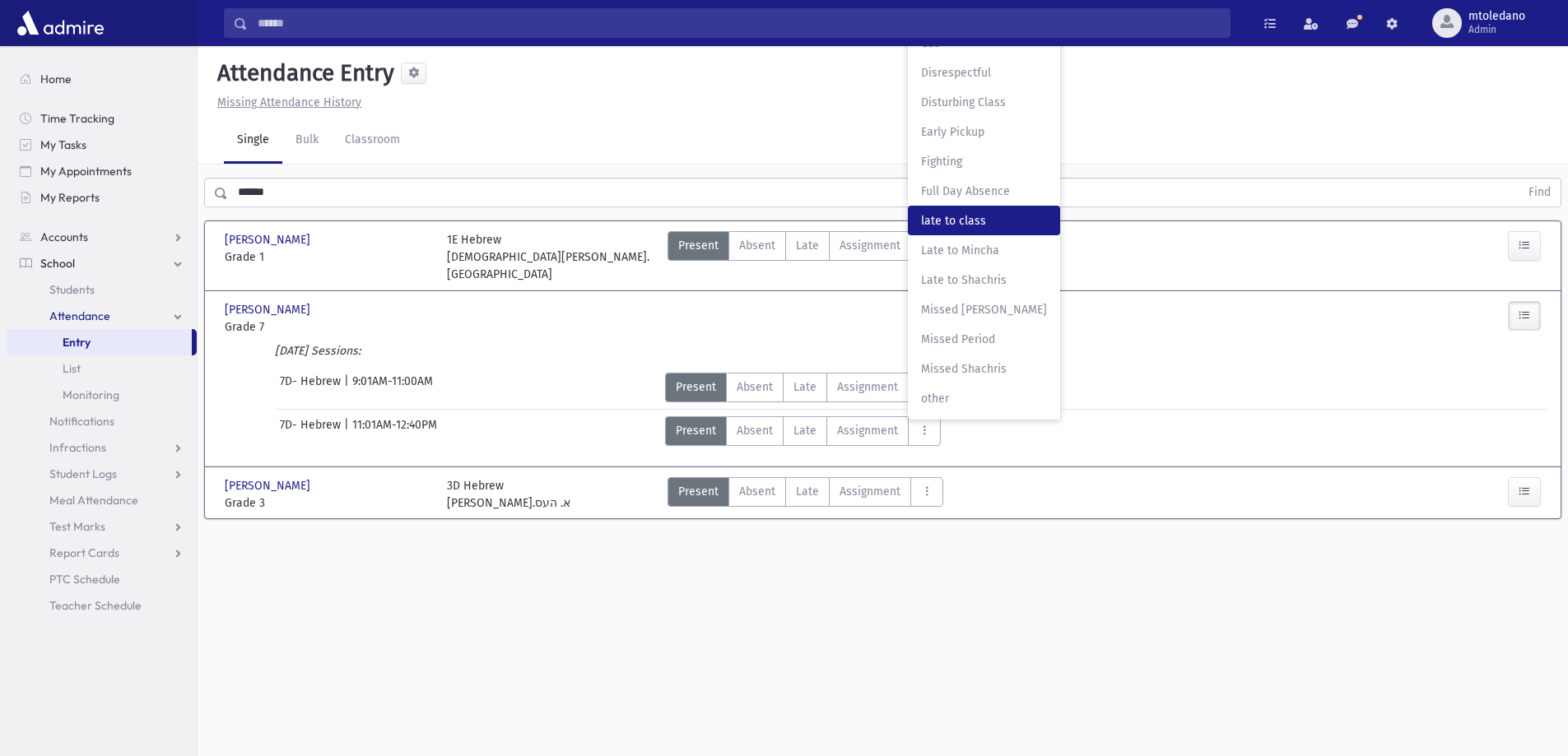
click at [959, 212] on span "late to class" at bounding box center [984, 220] width 126 height 17
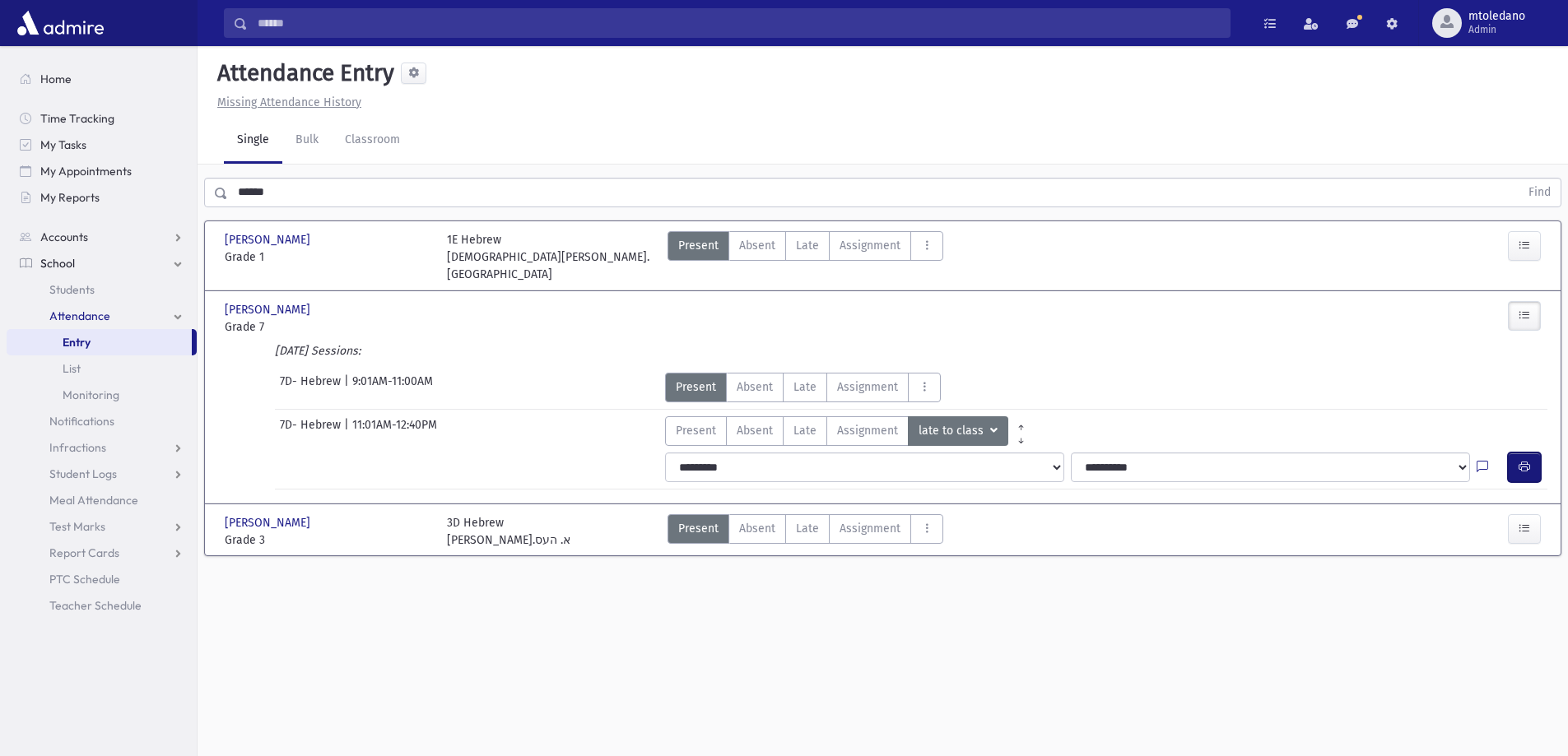
click at [1525, 460] on icon "button" at bounding box center [1524, 466] width 12 height 14
drag, startPoint x: 274, startPoint y: 198, endPoint x: 125, endPoint y: 197, distance: 149.0
click at [127, 197] on div "Search Results All Accounts" at bounding box center [784, 397] width 1568 height 793
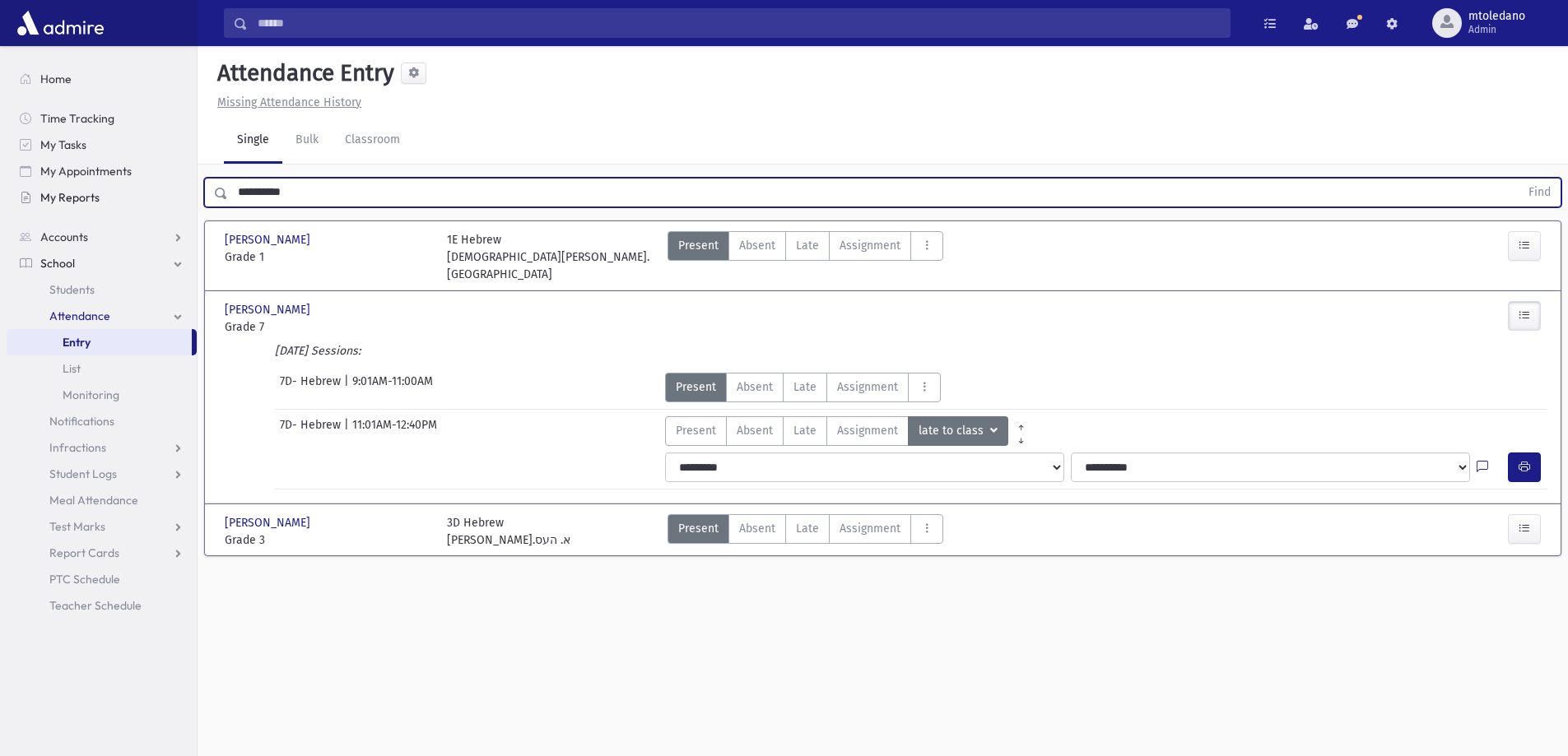
click at [1519, 179] on button "Find" at bounding box center [1539, 192] width 42 height 28
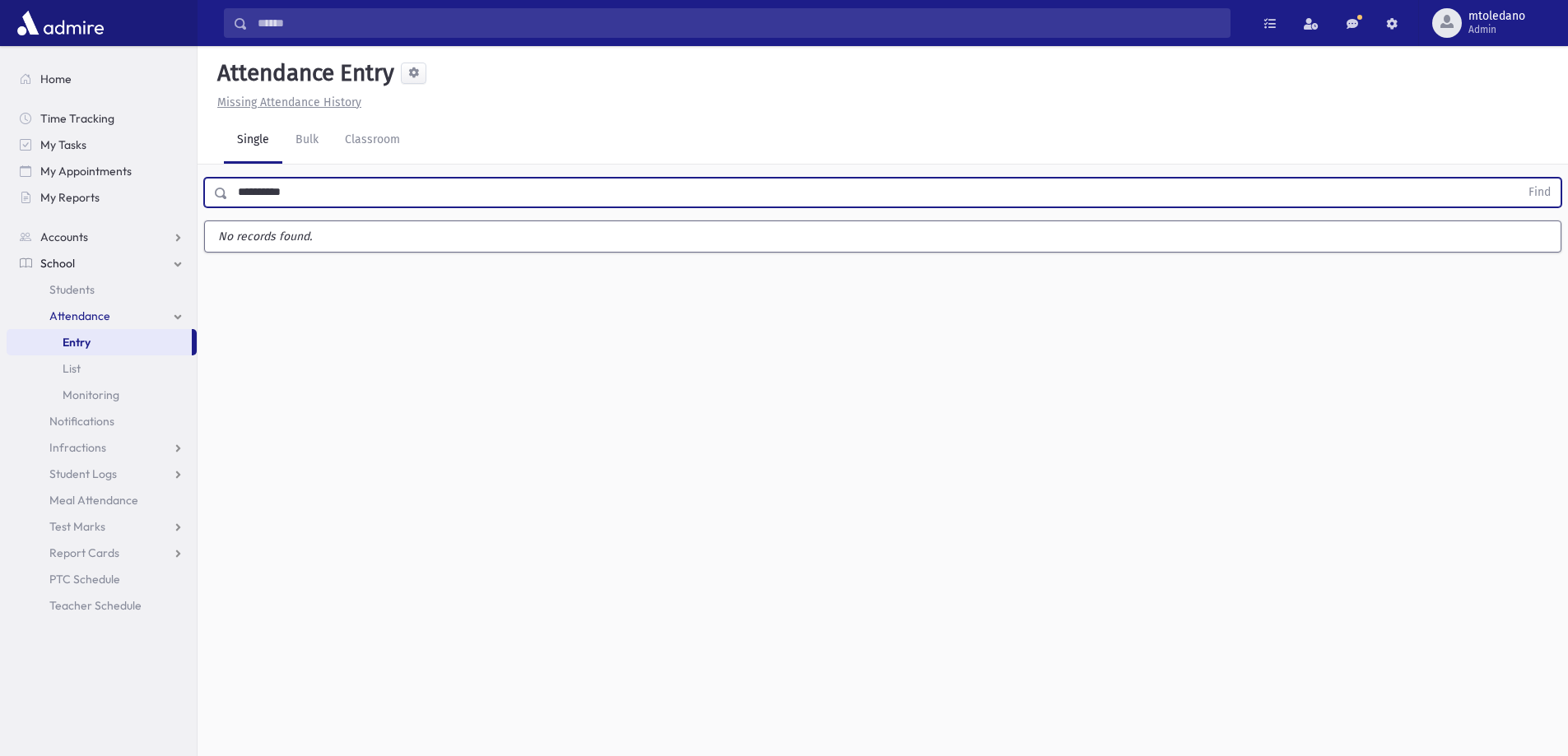
drag, startPoint x: 348, startPoint y: 193, endPoint x: 256, endPoint y: 182, distance: 92.7
click at [256, 182] on input "**********" at bounding box center [873, 192] width 1291 height 30
click at [1519, 179] on button "Find" at bounding box center [1539, 192] width 42 height 28
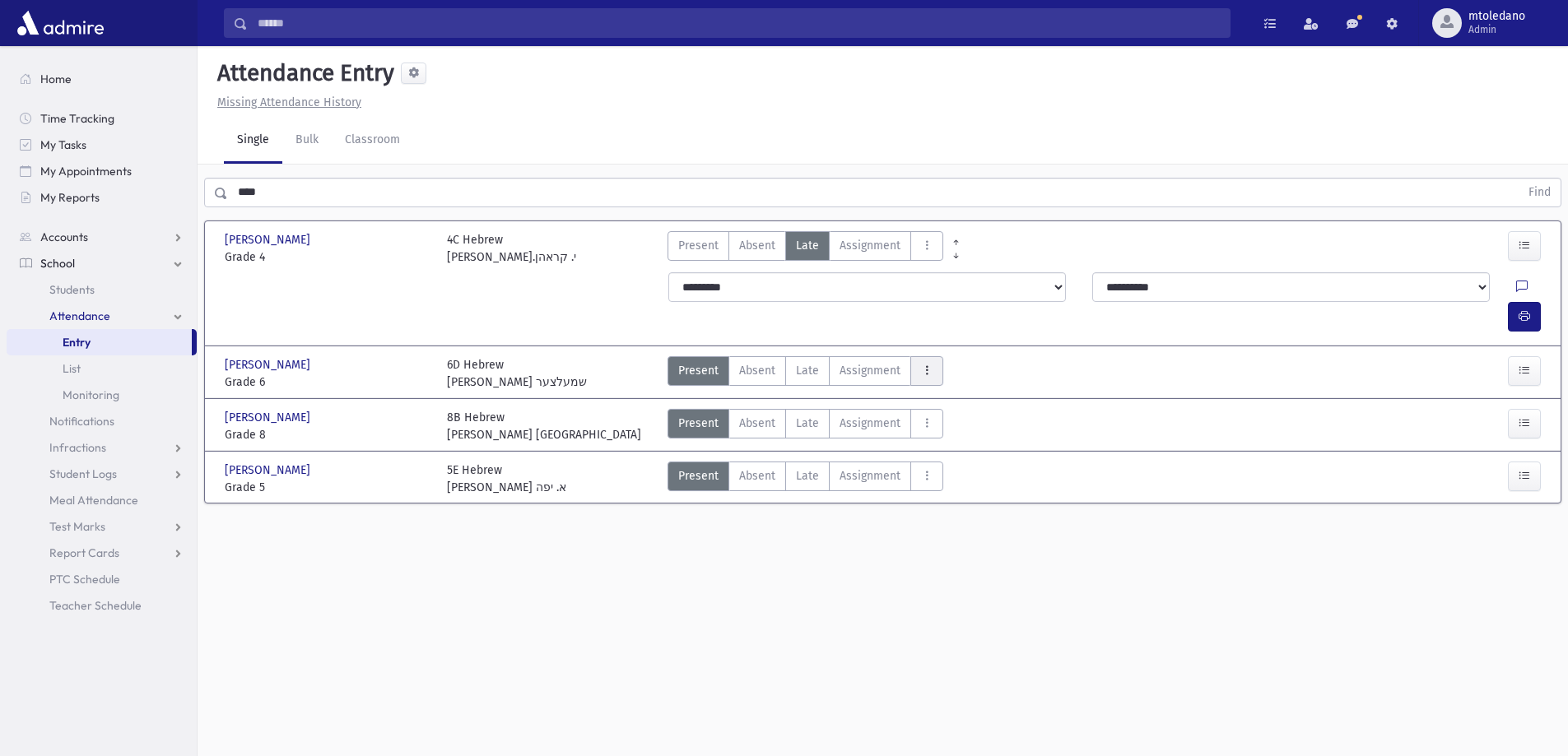
click at [926, 356] on button "AttTypes" at bounding box center [927, 371] width 33 height 30
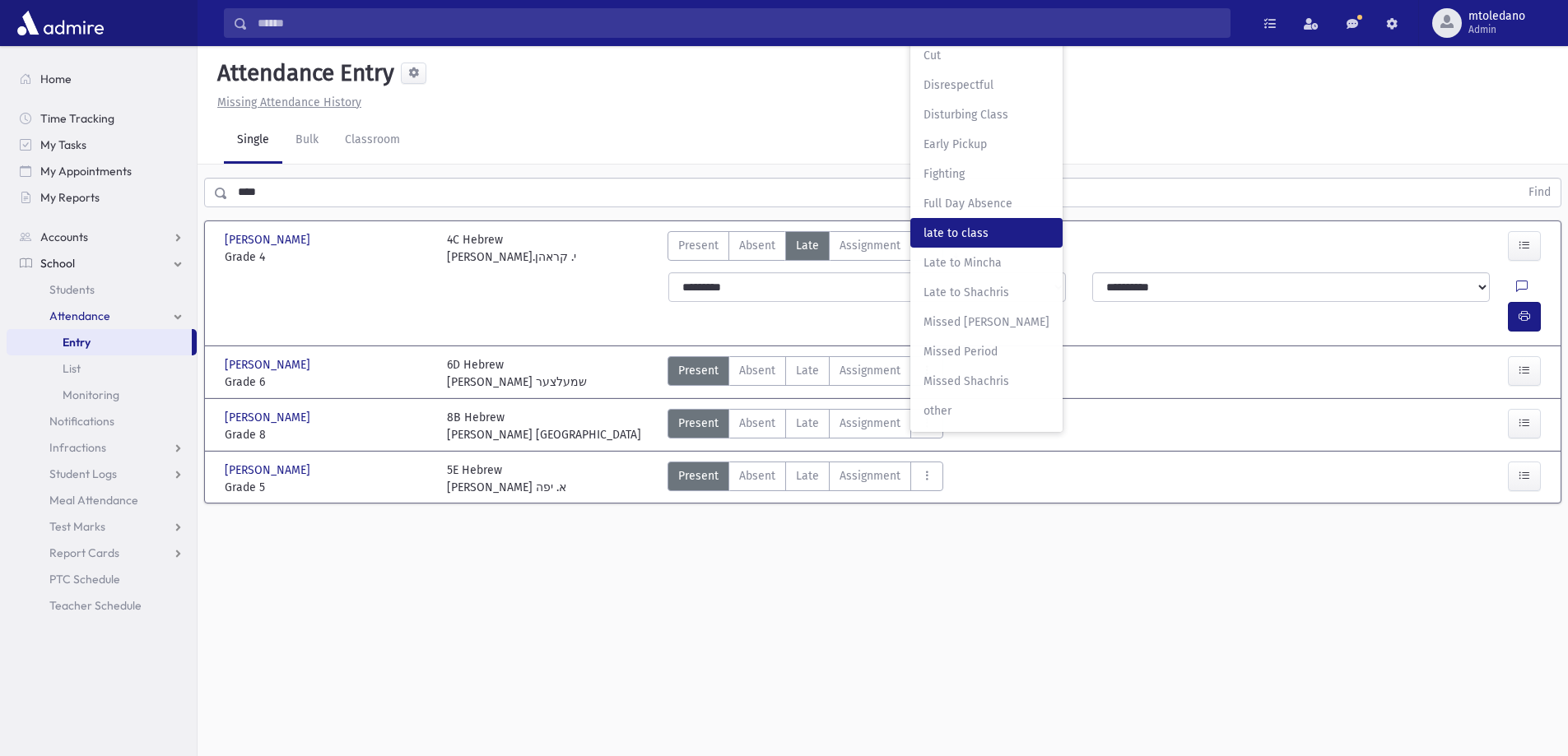
click at [964, 225] on span "late to class" at bounding box center [986, 233] width 126 height 17
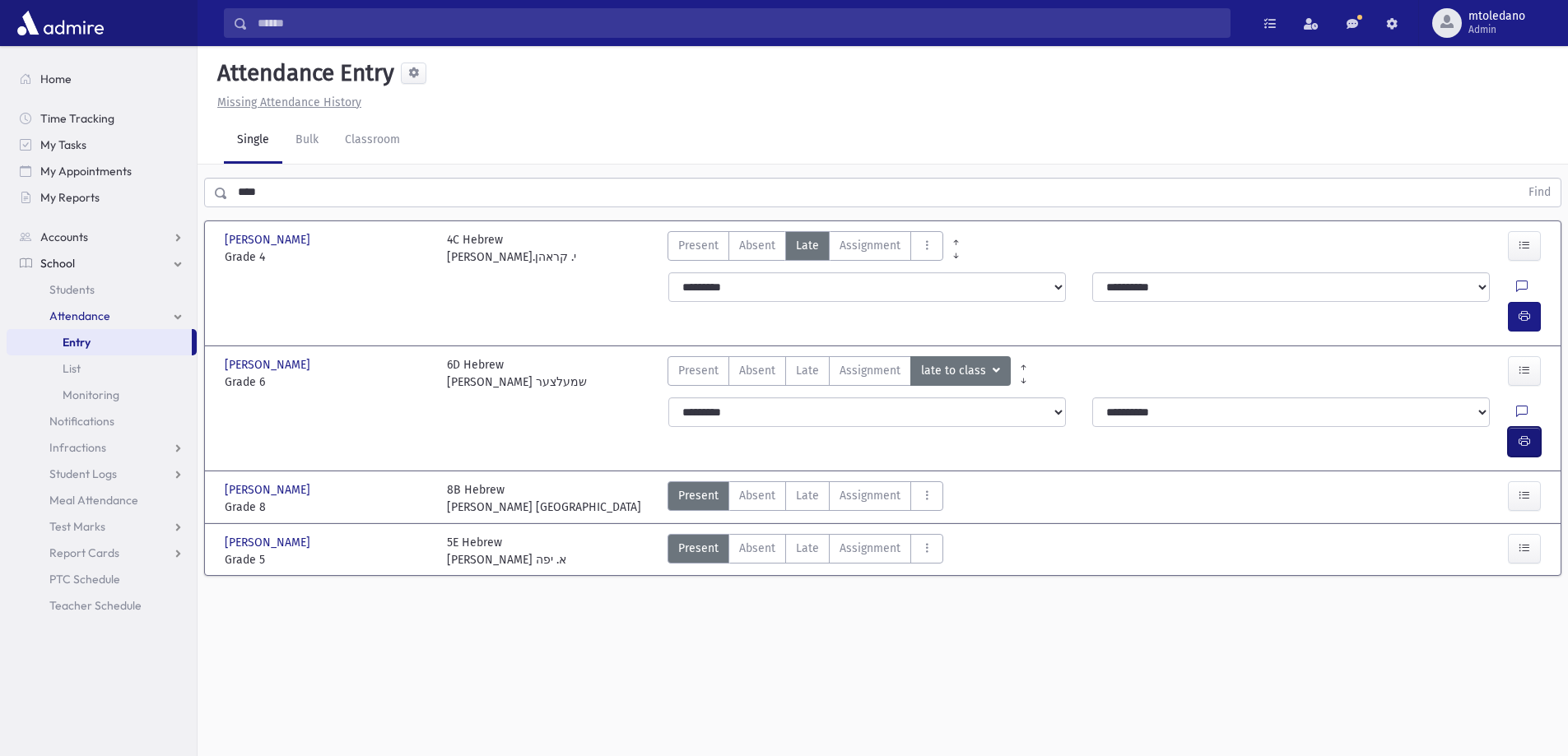
click at [1525, 434] on icon "button" at bounding box center [1524, 441] width 12 height 14
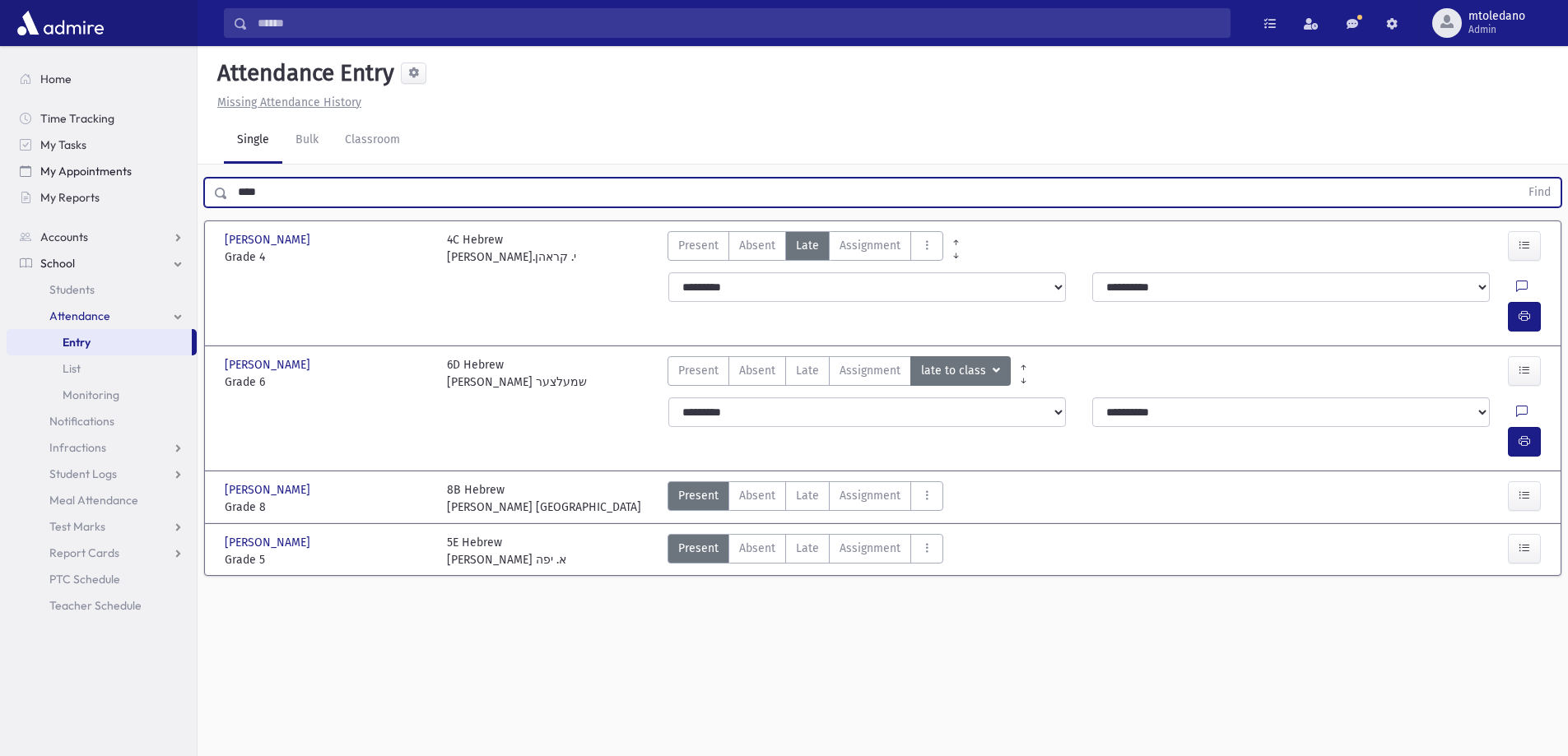
drag, startPoint x: 324, startPoint y: 195, endPoint x: 102, endPoint y: 177, distance: 222.7
click at [102, 177] on div "Search Results All Accounts" at bounding box center [784, 397] width 1568 height 793
click at [1519, 179] on button "Find" at bounding box center [1539, 192] width 42 height 28
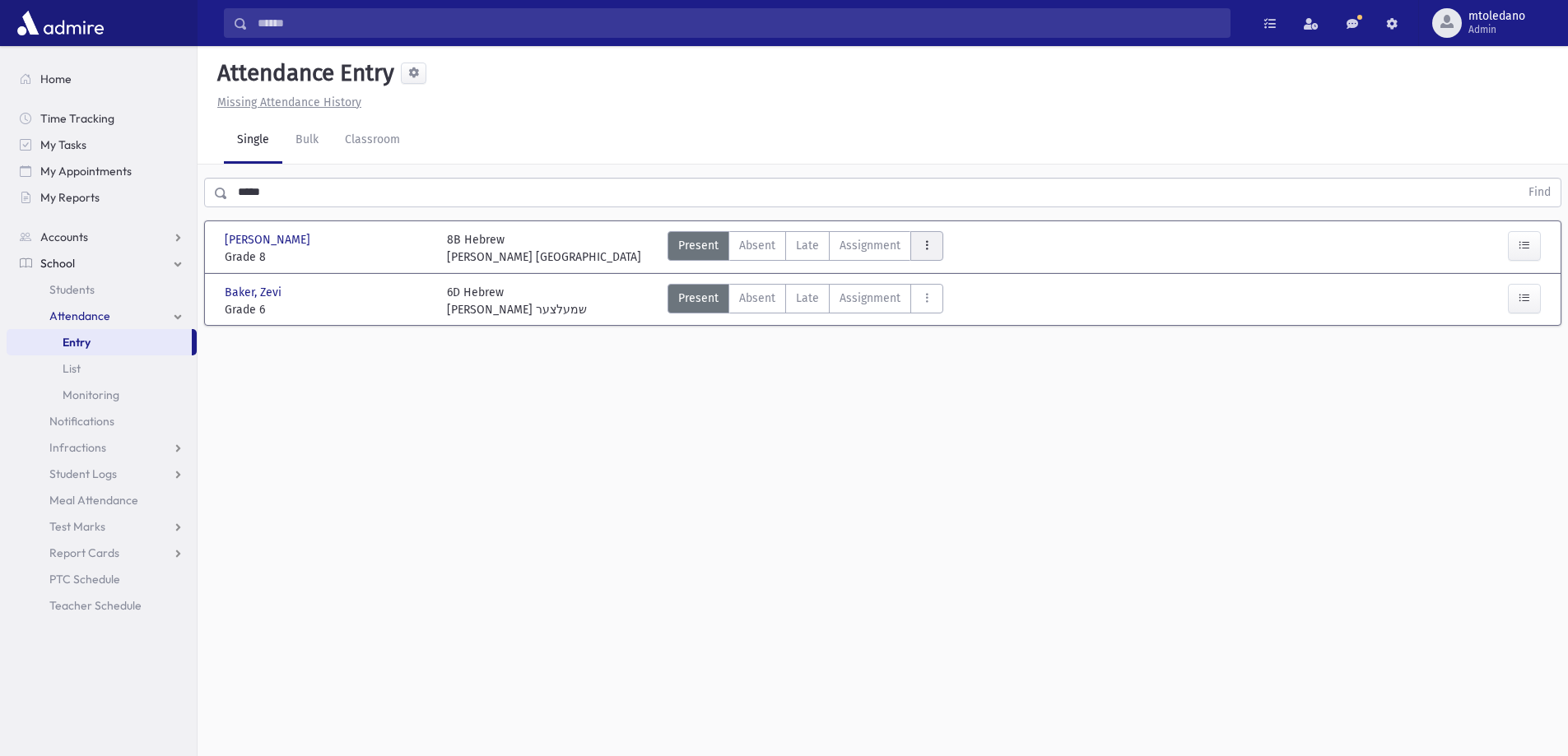
click at [924, 245] on icon "AttTypes" at bounding box center [927, 245] width 12 height 14
click at [967, 463] on span "late to class" at bounding box center [986, 468] width 126 height 17
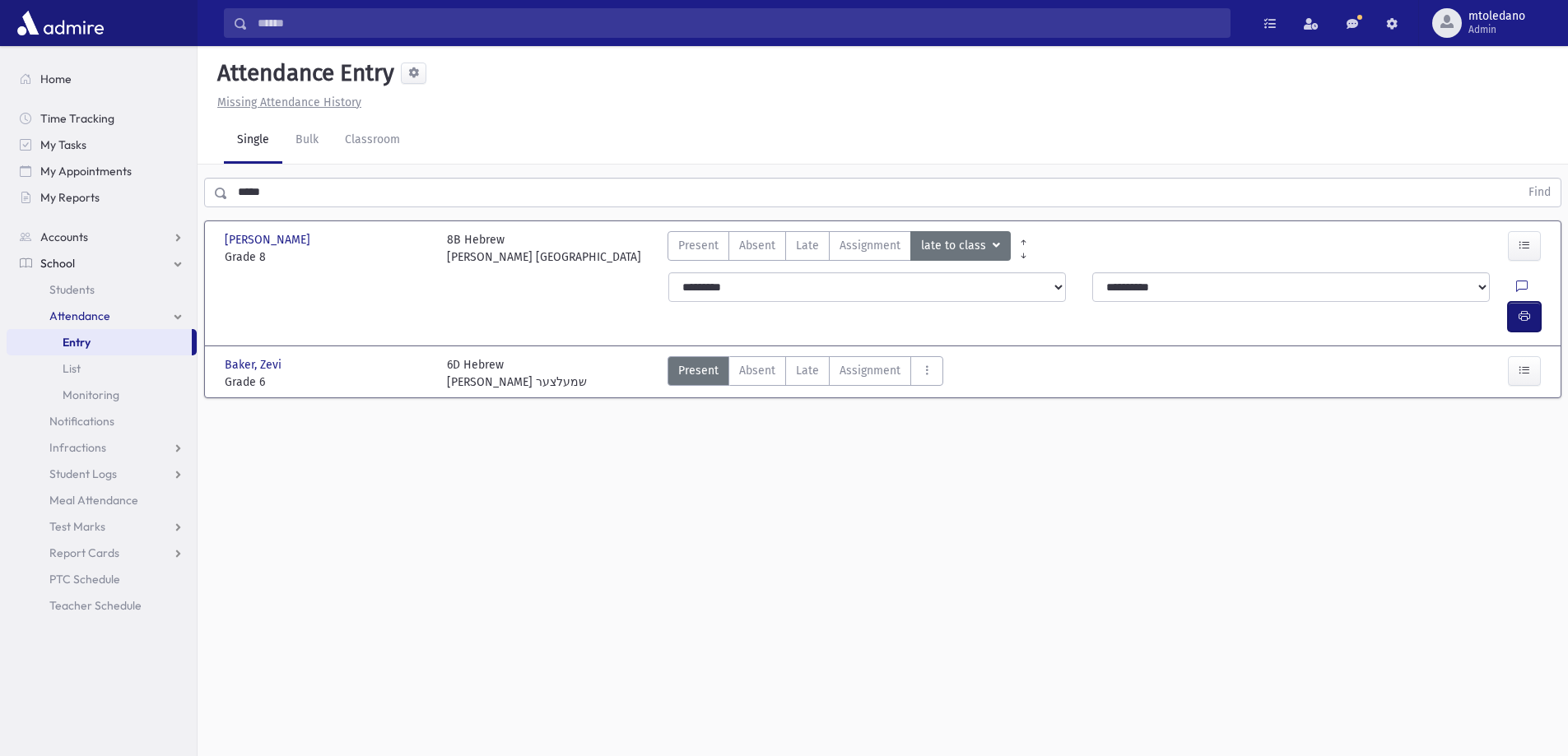
click at [1522, 309] on icon "button" at bounding box center [1524, 316] width 12 height 14
click at [0, 187] on html "Search Results All Accounts Students" at bounding box center [784, 378] width 1568 height 756
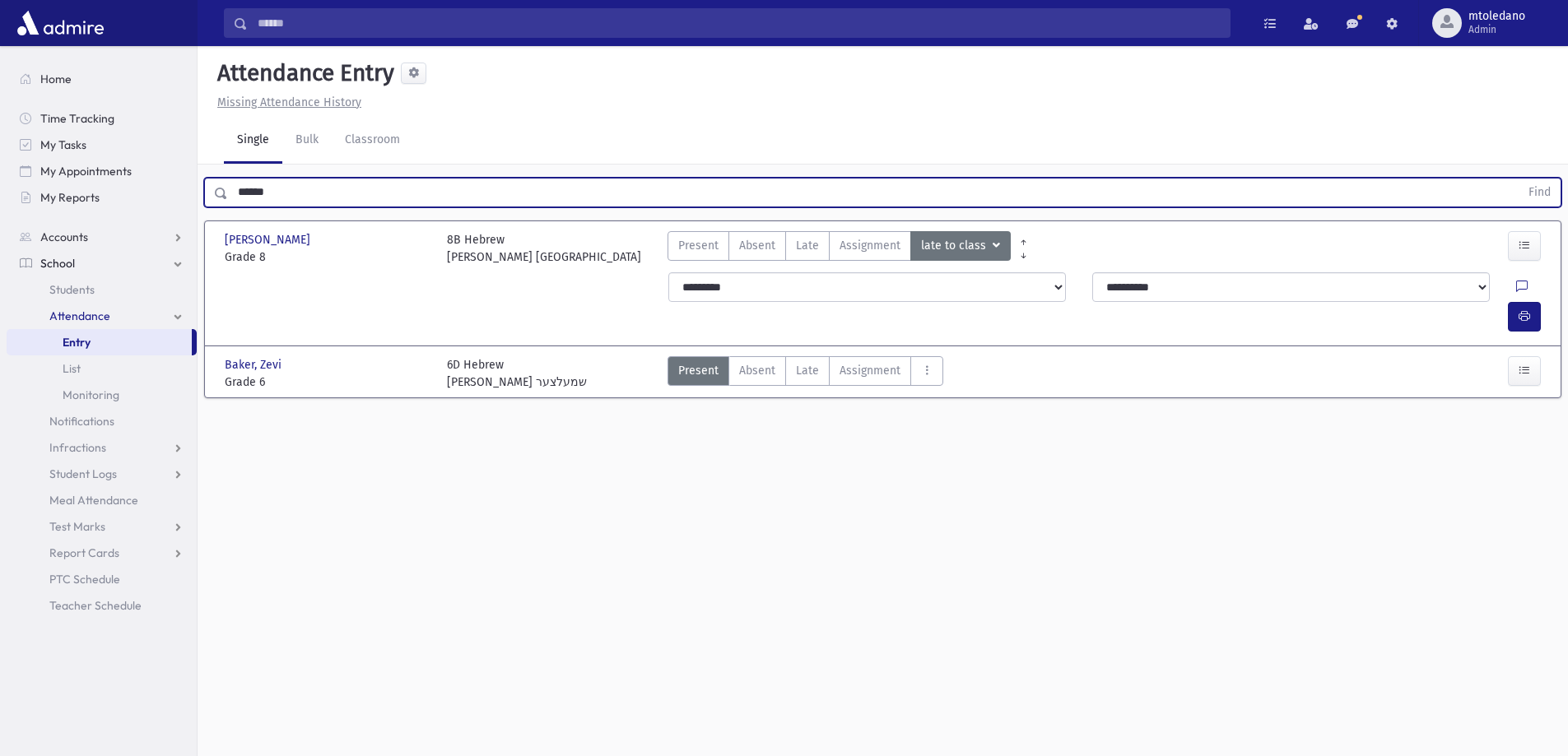
click at [1519, 179] on button "Find" at bounding box center [1539, 192] width 42 height 28
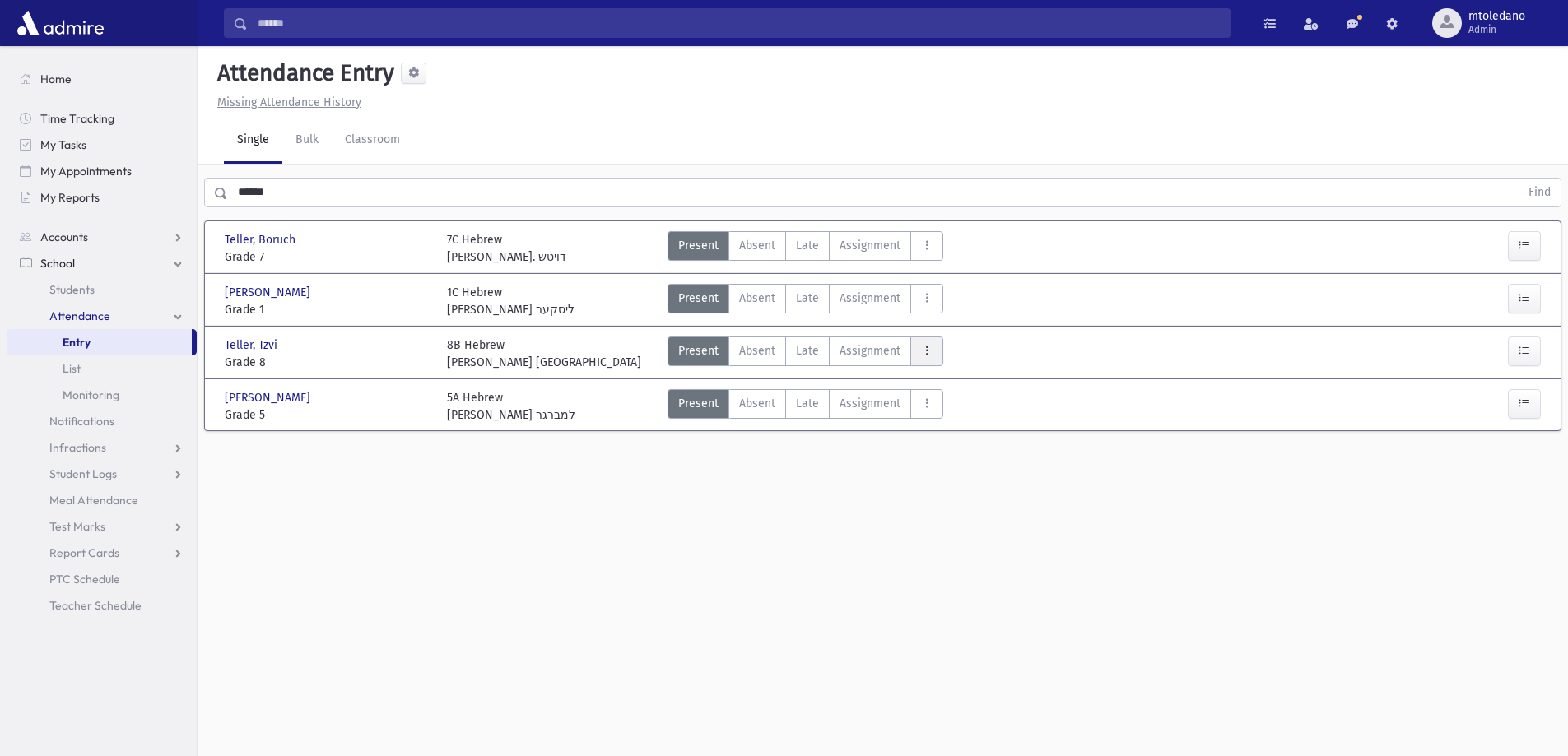
click at [932, 354] on button "AttTypes" at bounding box center [927, 351] width 33 height 30
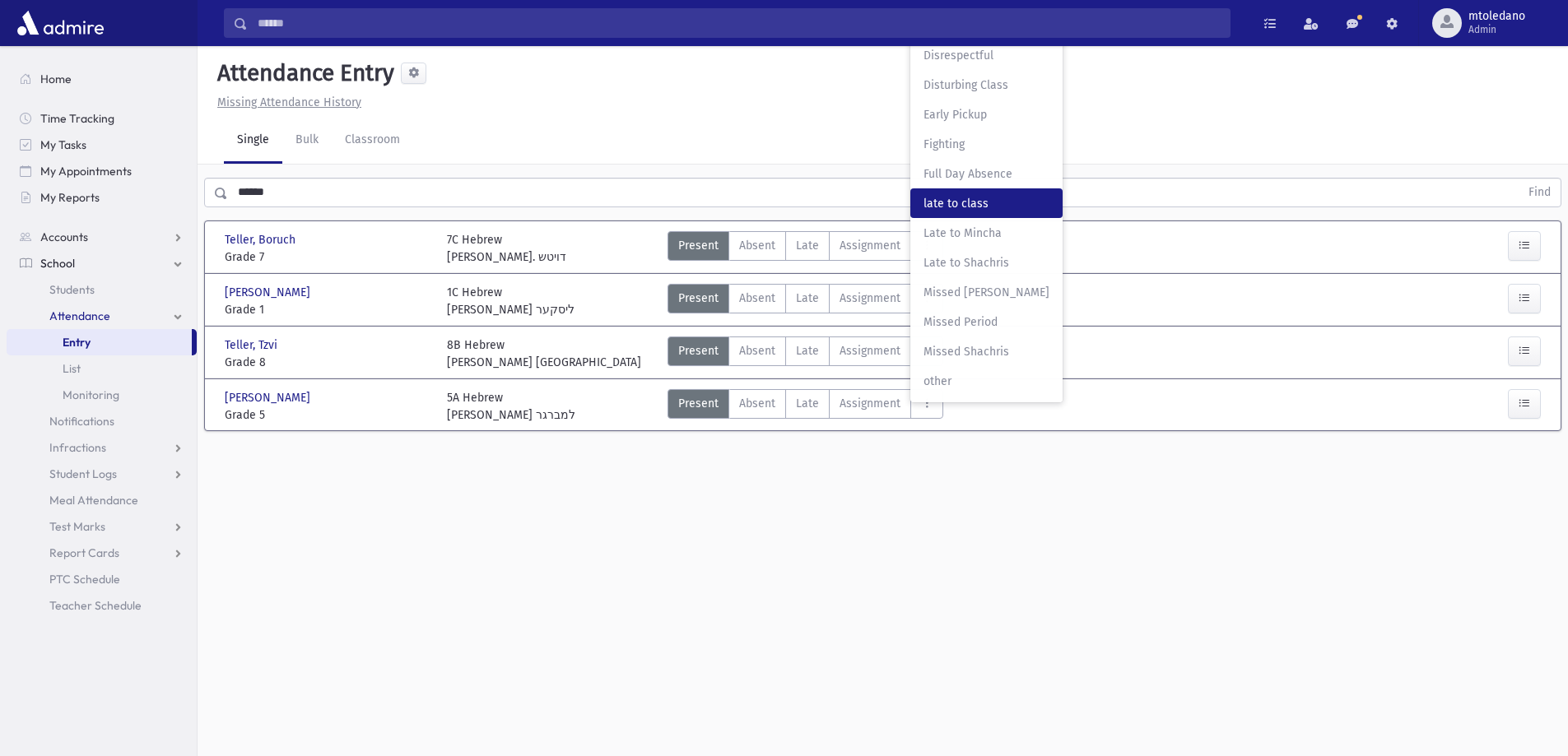
click at [971, 202] on span "late to class" at bounding box center [986, 203] width 126 height 17
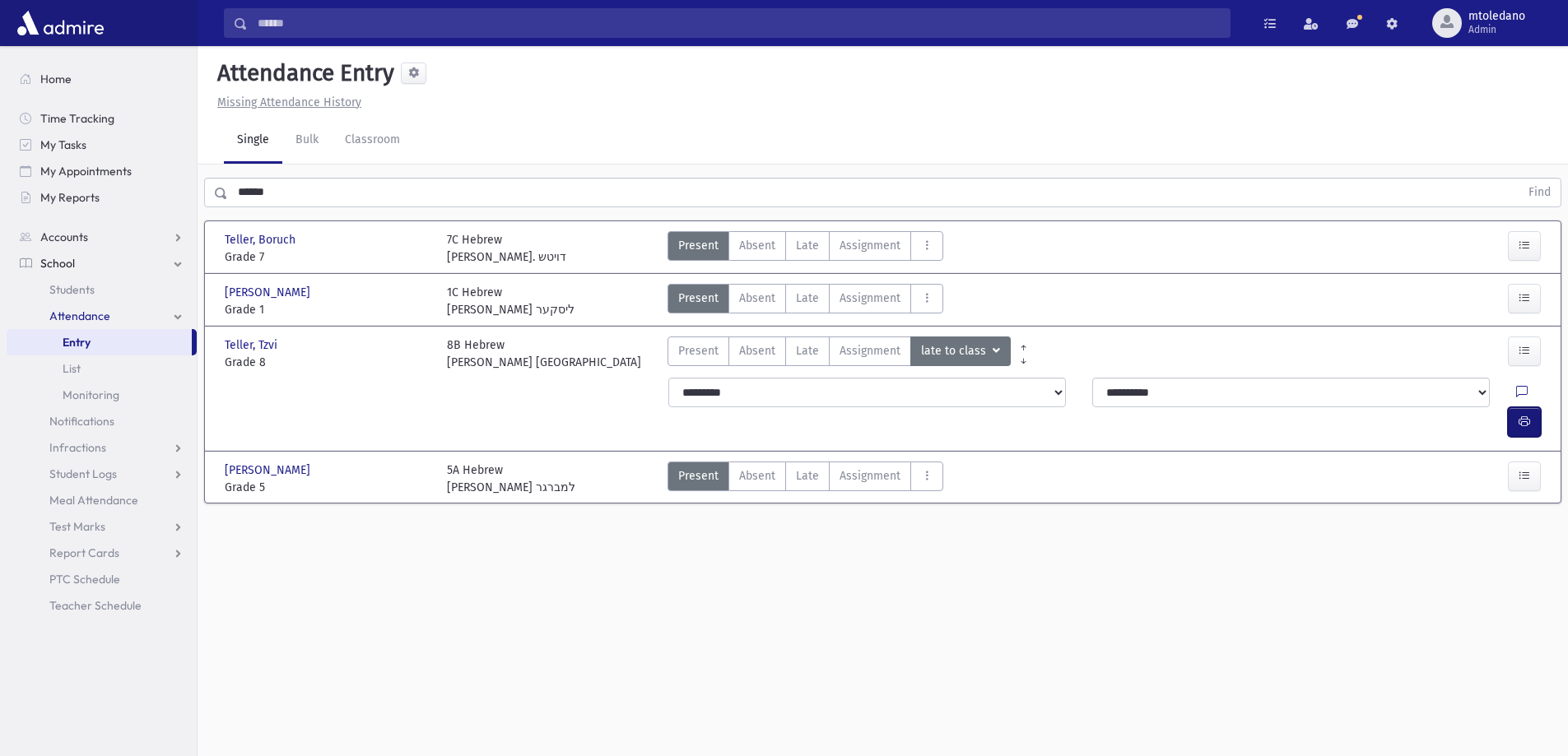
click at [1528, 407] on button "button" at bounding box center [1524, 422] width 33 height 30
drag, startPoint x: 295, startPoint y: 183, endPoint x: 13, endPoint y: 187, distance: 282.0
click at [25, 187] on div "Search Results All Accounts" at bounding box center [784, 397] width 1568 height 793
click at [282, 195] on input "******" at bounding box center [873, 192] width 1291 height 30
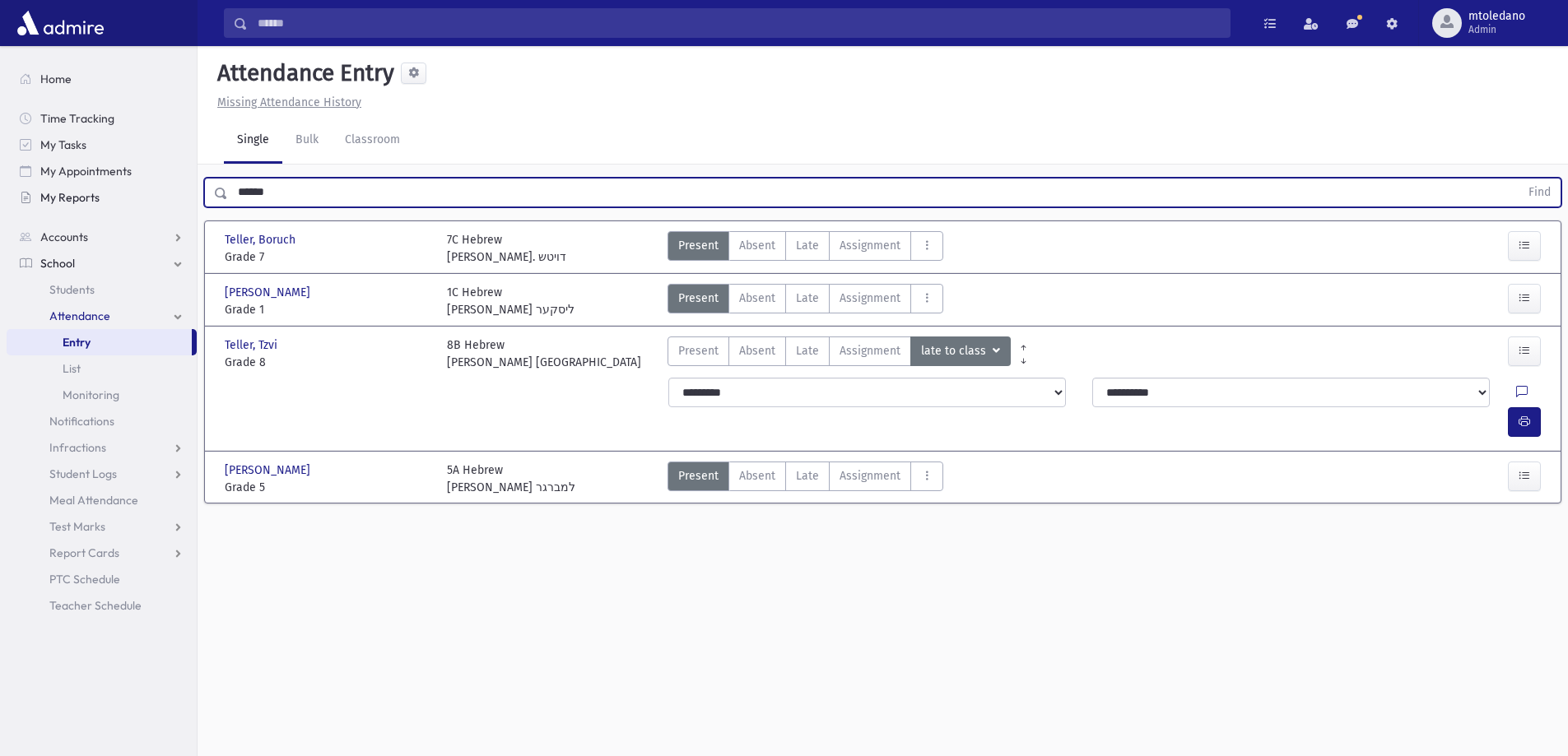
drag, startPoint x: 226, startPoint y: 191, endPoint x: 120, endPoint y: 191, distance: 106.0
click at [120, 191] on div "Search Results All Accounts" at bounding box center [784, 397] width 1568 height 793
type input "*****"
click at [1519, 179] on button "Find" at bounding box center [1539, 192] width 42 height 28
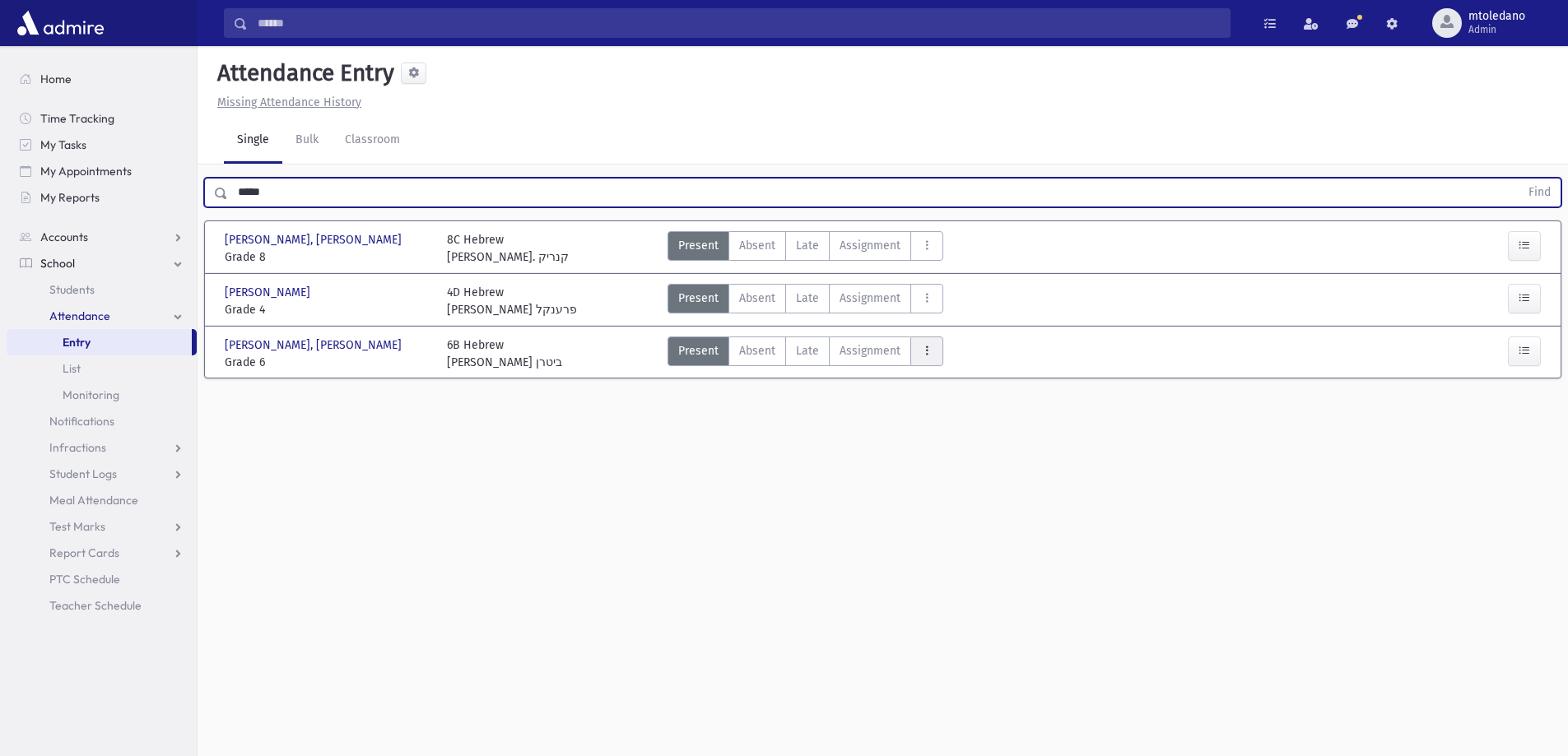
click at [924, 340] on button "AttTypes" at bounding box center [927, 351] width 33 height 30
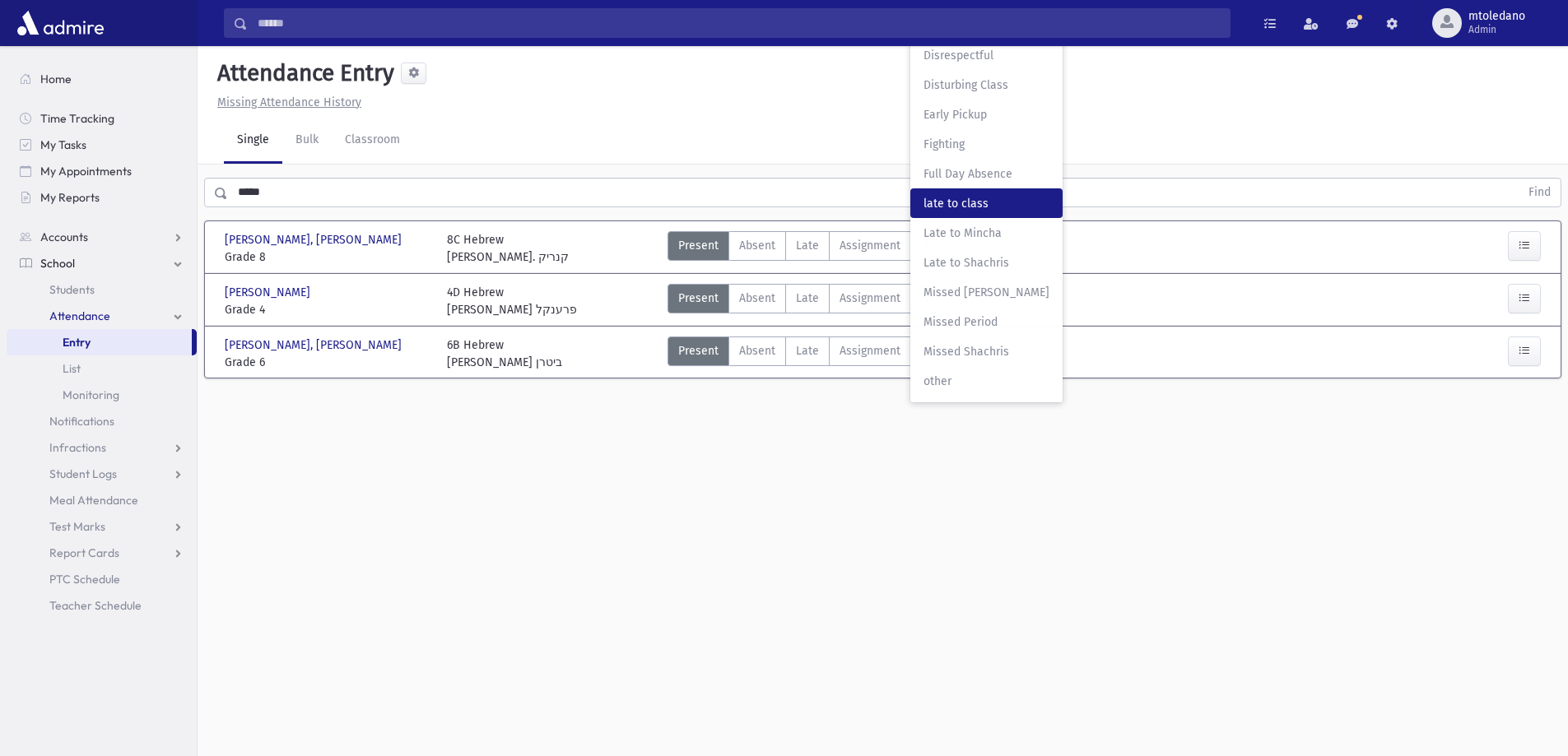
click at [980, 206] on span "late to class" at bounding box center [986, 203] width 126 height 17
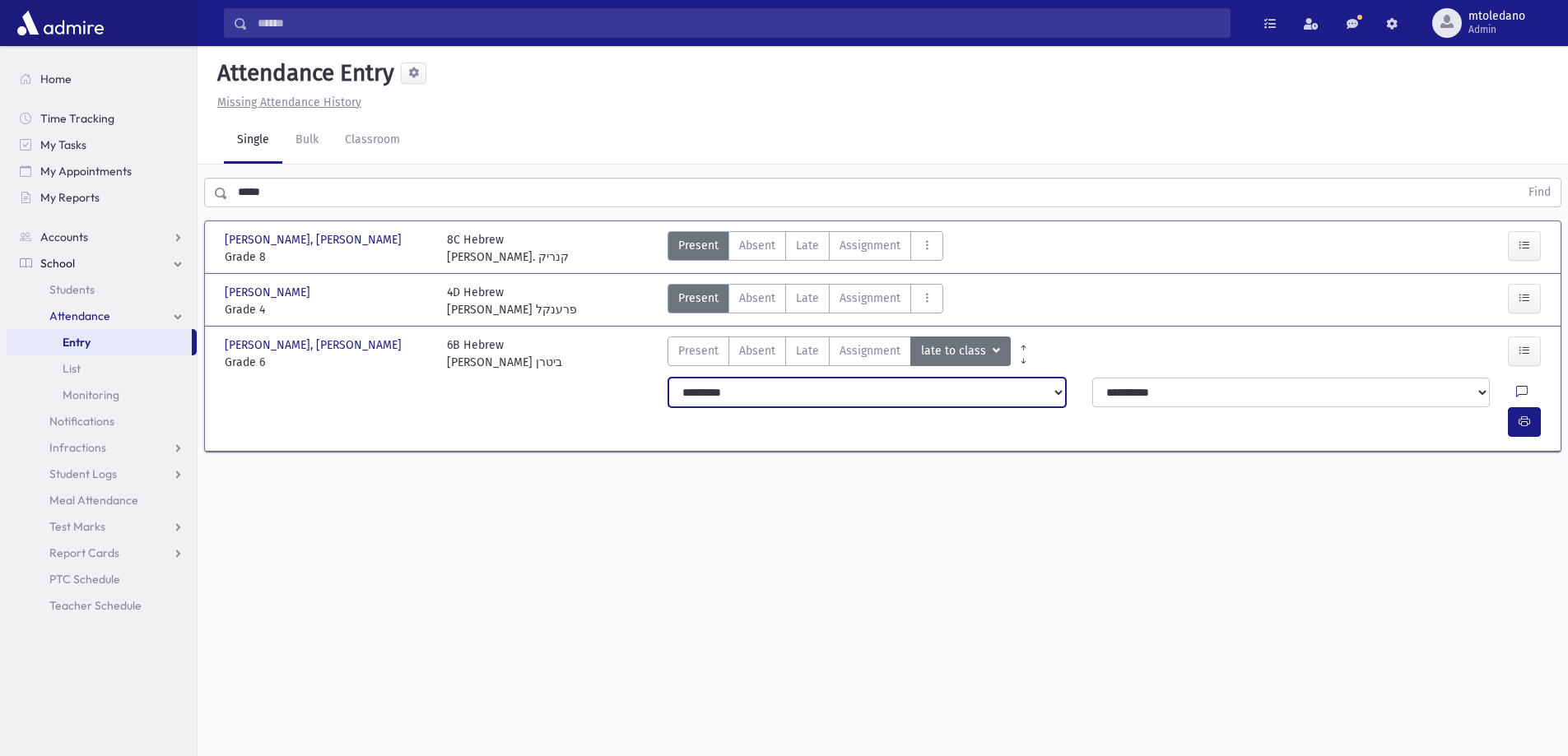
click at [830, 385] on select "**********" at bounding box center [867, 392] width 398 height 30
select select "*******"
click at [668, 378] on select "**********" at bounding box center [867, 392] width 398 height 30
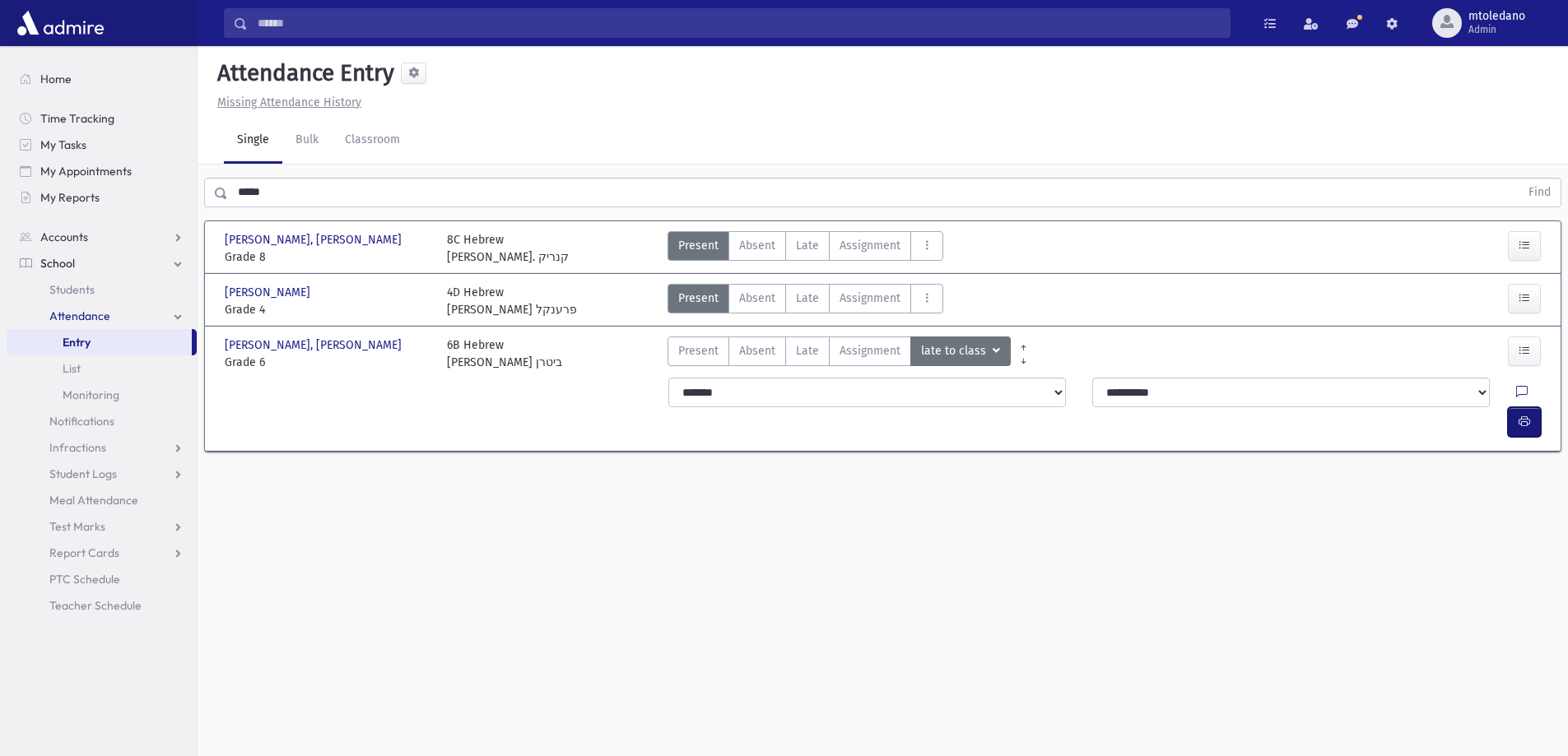
click at [1525, 415] on icon "button" at bounding box center [1524, 421] width 12 height 14
click at [1523, 415] on icon "button" at bounding box center [1524, 421] width 12 height 14
click at [1516, 407] on button "button" at bounding box center [1524, 422] width 33 height 30
click at [1528, 415] on icon "button" at bounding box center [1524, 421] width 12 height 14
